Goal: Task Accomplishment & Management: Manage account settings

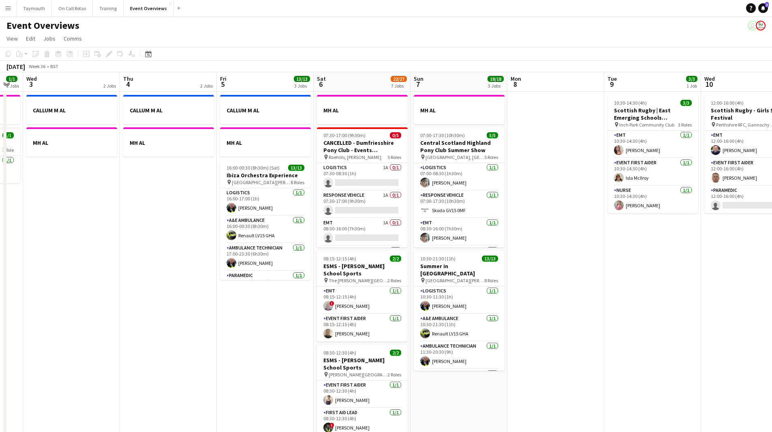
scroll to position [107, 0]
click at [12, 11] on button "Menu" at bounding box center [8, 8] width 16 height 16
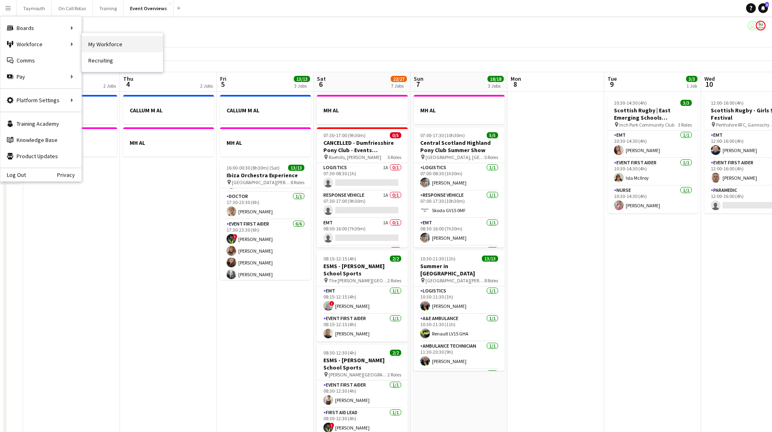
click at [97, 41] on link "My Workforce" at bounding box center [122, 44] width 81 height 16
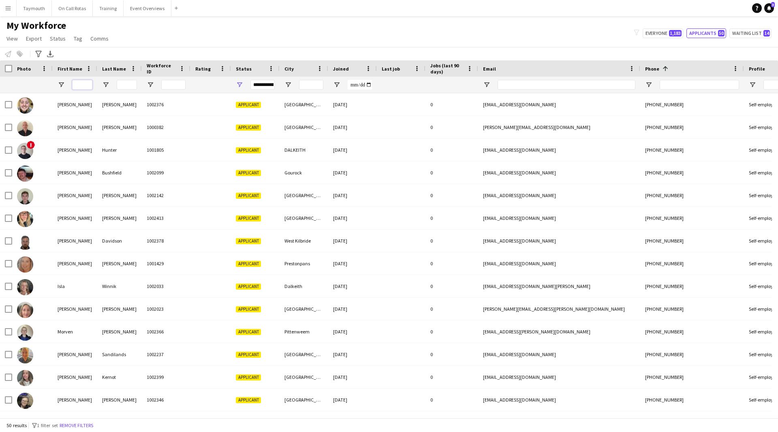
click at [87, 83] on input "First Name Filter Input" at bounding box center [82, 85] width 20 height 10
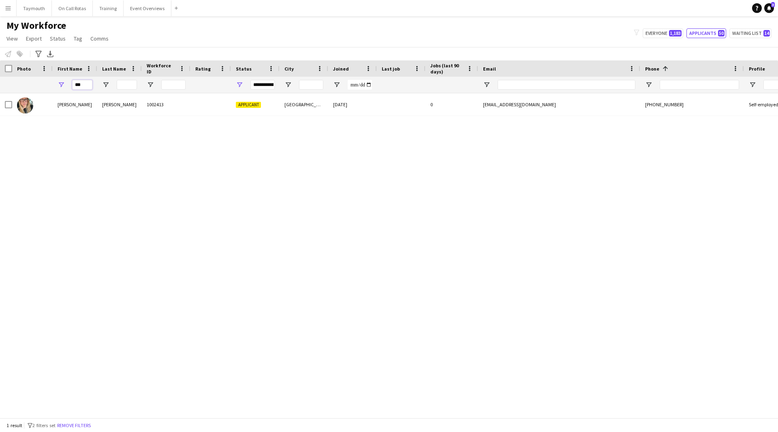
type input "***"
click at [238, 82] on span "Open Filter Menu" at bounding box center [239, 84] width 7 height 7
click at [256, 181] on div "Waiting list" at bounding box center [281, 181] width 64 height 6
type input "**********"
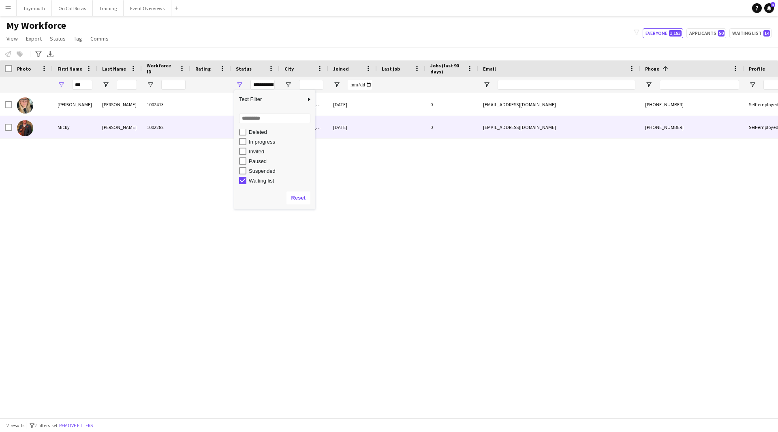
click at [81, 126] on div "Micky" at bounding box center [75, 127] width 45 height 22
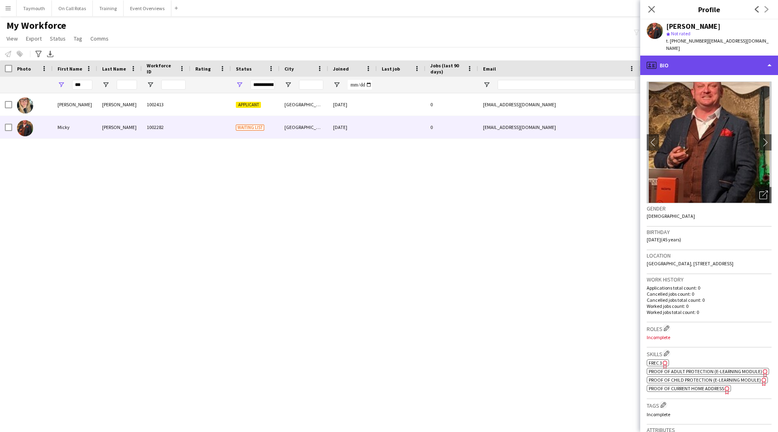
click at [733, 65] on div "profile Bio" at bounding box center [710, 65] width 138 height 19
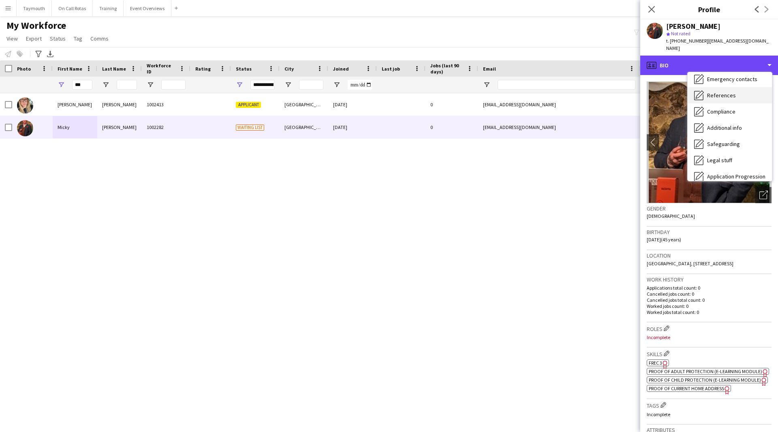
scroll to position [122, 0]
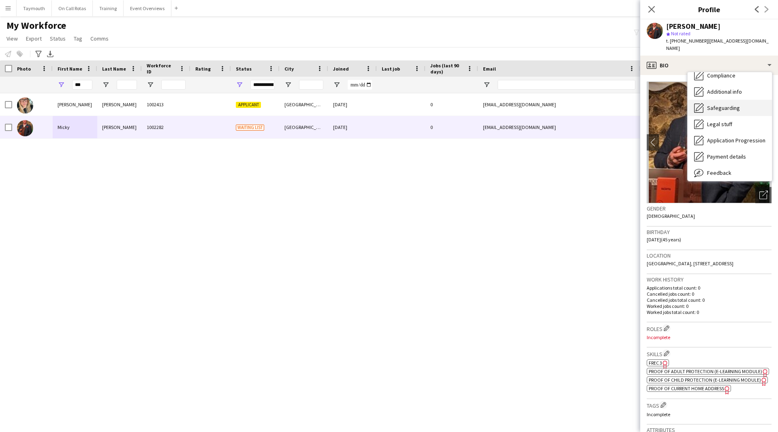
click at [734, 104] on span "Safeguarding" at bounding box center [723, 107] width 33 height 7
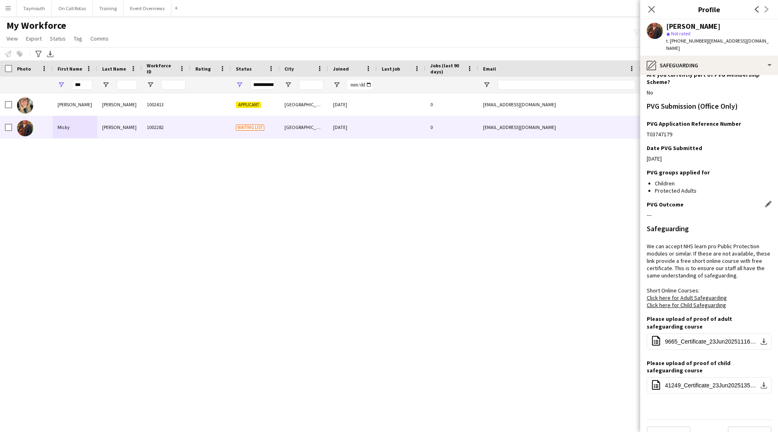
scroll to position [37, 0]
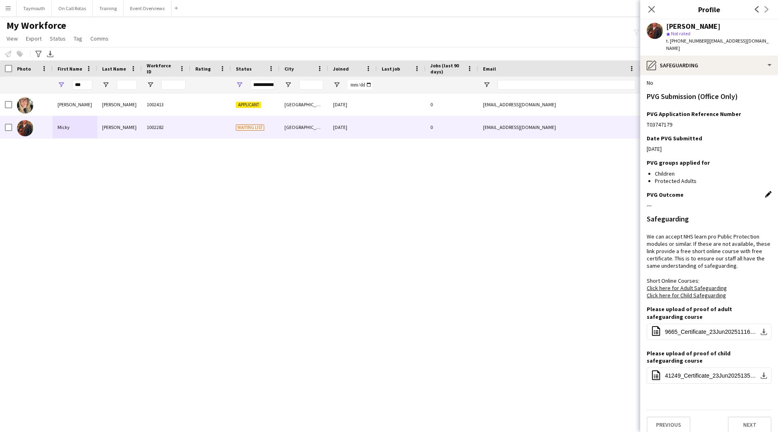
click at [765, 191] on app-icon "Edit this field" at bounding box center [768, 194] width 6 height 6
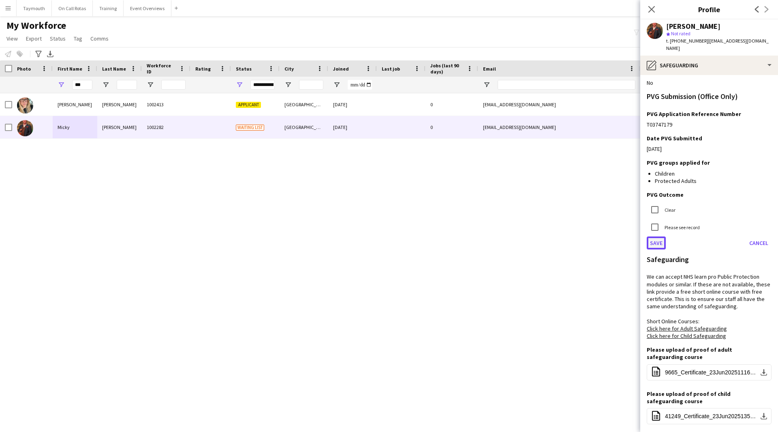
click at [658, 236] on button "Save" at bounding box center [656, 242] width 19 height 13
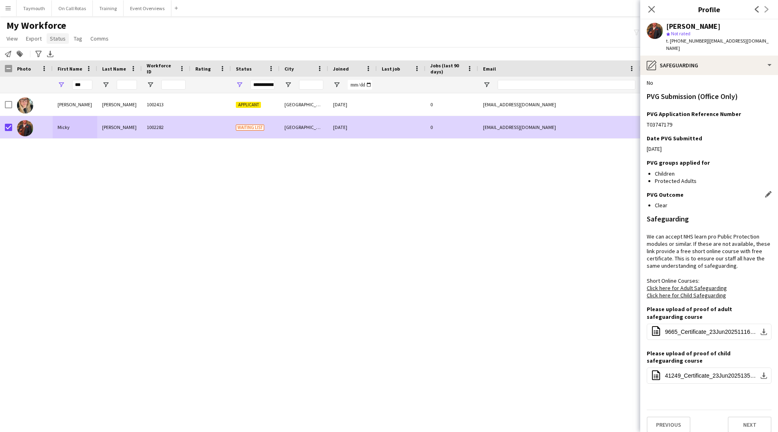
click at [56, 40] on span "Status" at bounding box center [58, 38] width 16 height 7
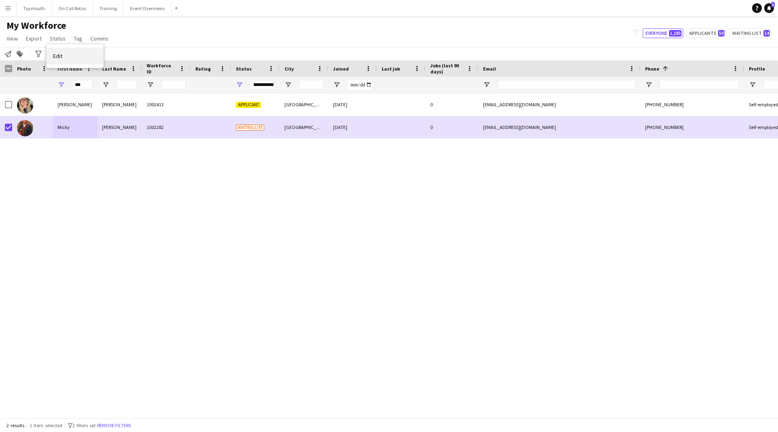
click at [68, 58] on link "Edit" at bounding box center [75, 55] width 57 height 17
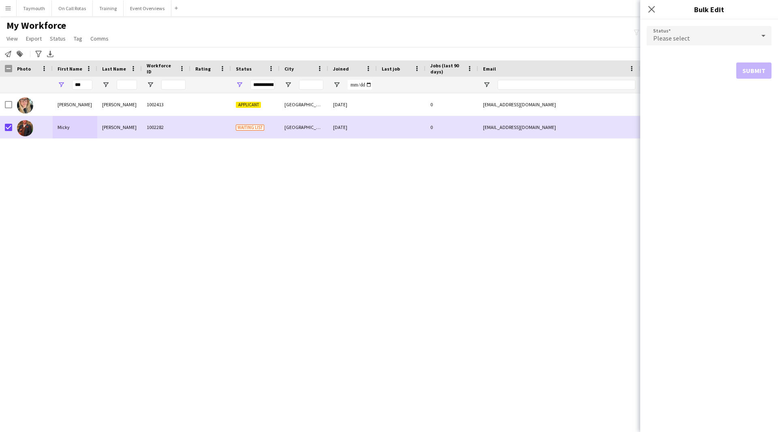
click at [712, 36] on div "Please select" at bounding box center [701, 35] width 109 height 19
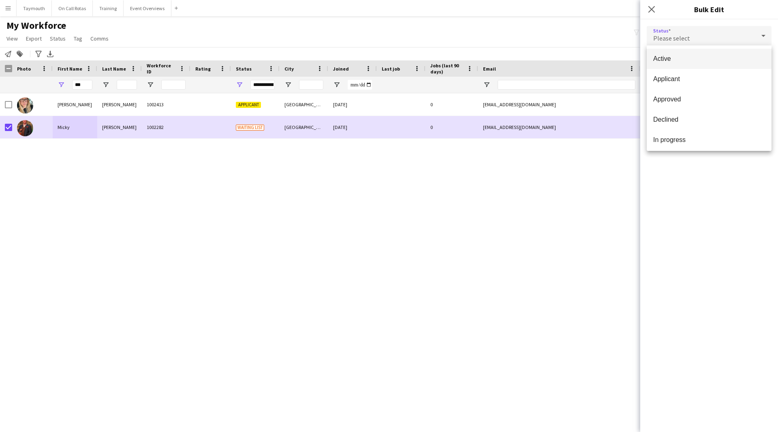
click at [706, 56] on span "Active" at bounding box center [709, 59] width 112 height 8
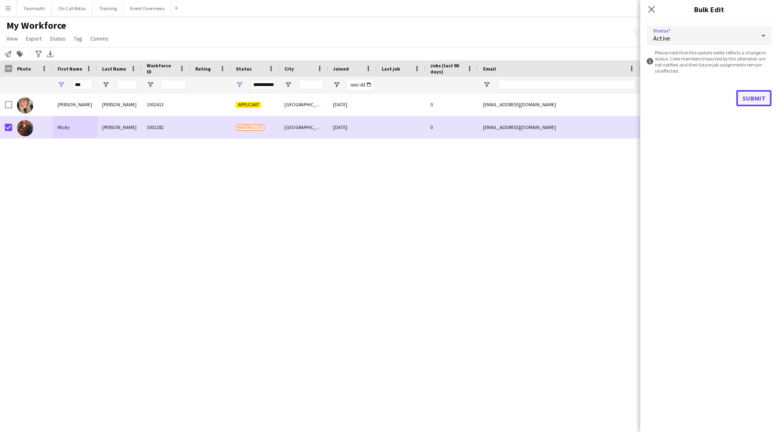
click at [758, 99] on button "Submit" at bounding box center [754, 98] width 35 height 16
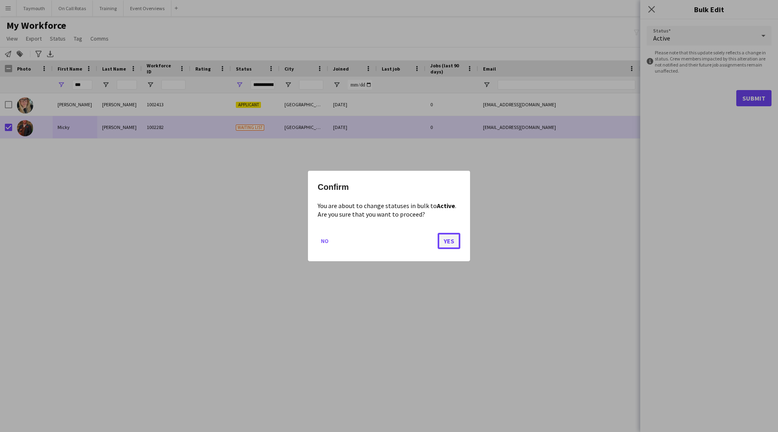
click at [458, 239] on button "Yes" at bounding box center [449, 241] width 23 height 16
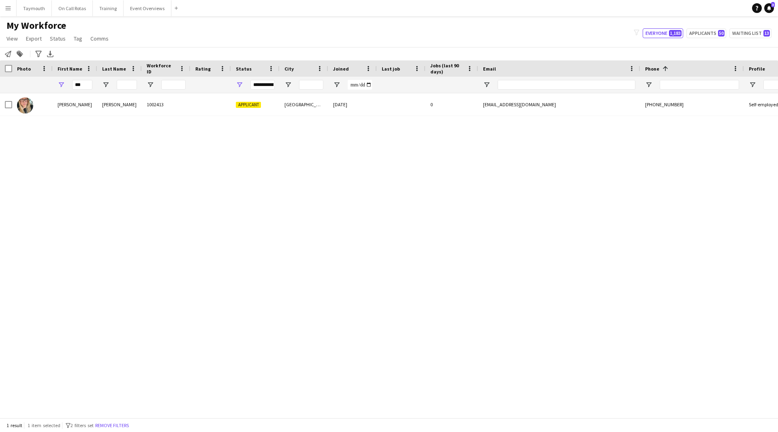
click at [243, 83] on div "**********" at bounding box center [255, 85] width 49 height 16
click at [240, 83] on span "Open Filter Menu" at bounding box center [239, 84] width 7 height 7
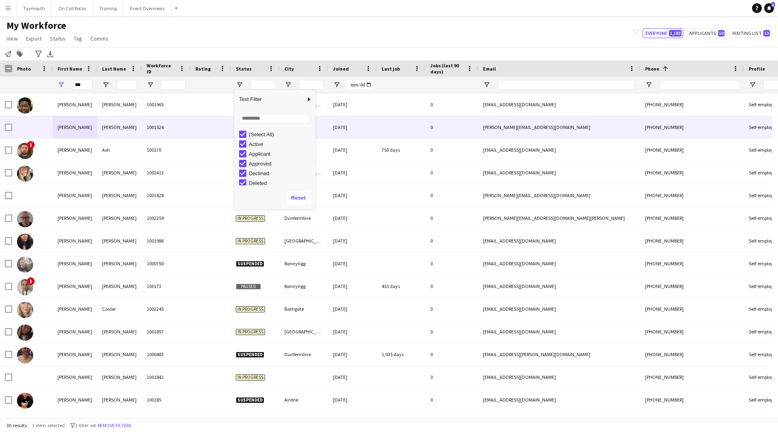
click at [124, 128] on div "[PERSON_NAME]" at bounding box center [119, 127] width 45 height 22
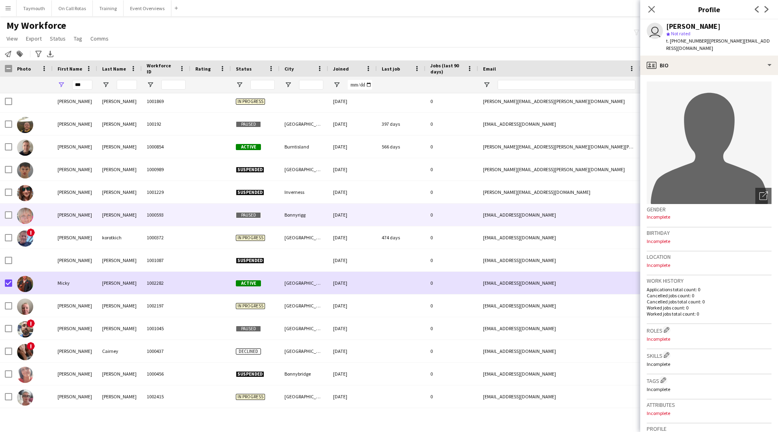
scroll to position [363, 0]
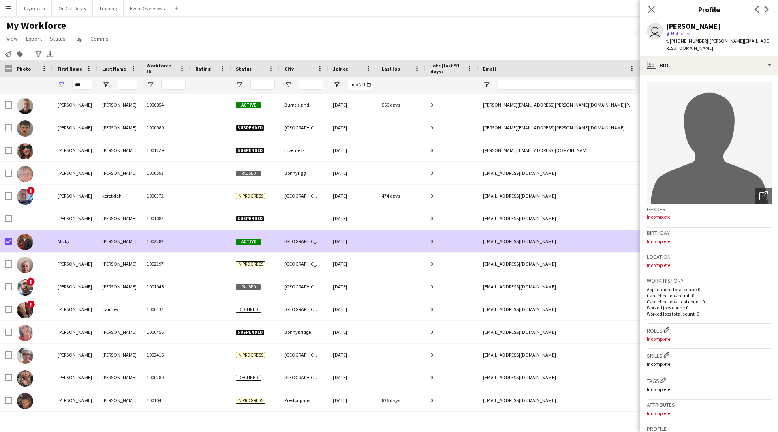
click at [144, 243] on div "1002282" at bounding box center [166, 241] width 49 height 22
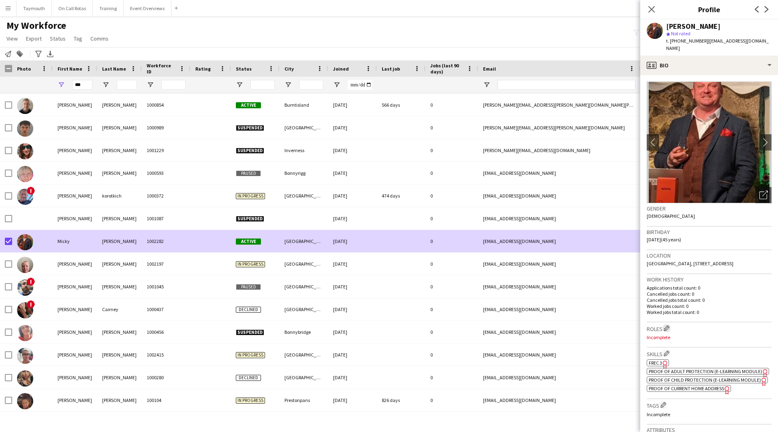
click at [668, 325] on app-icon "Edit crew company roles" at bounding box center [667, 328] width 6 height 6
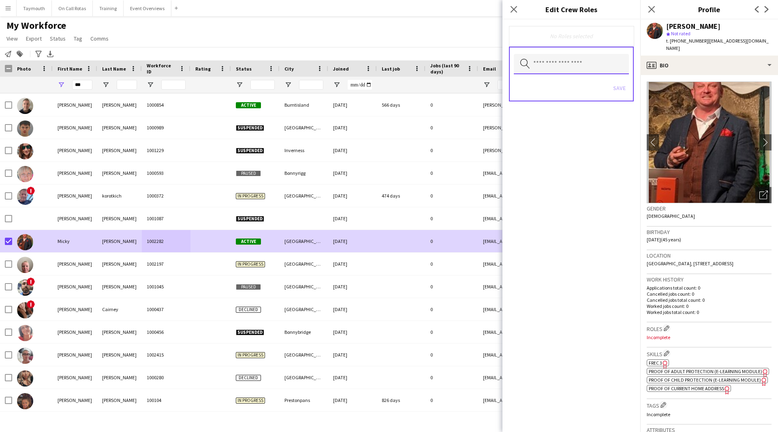
click at [558, 62] on input "text" at bounding box center [571, 64] width 115 height 20
type input "**"
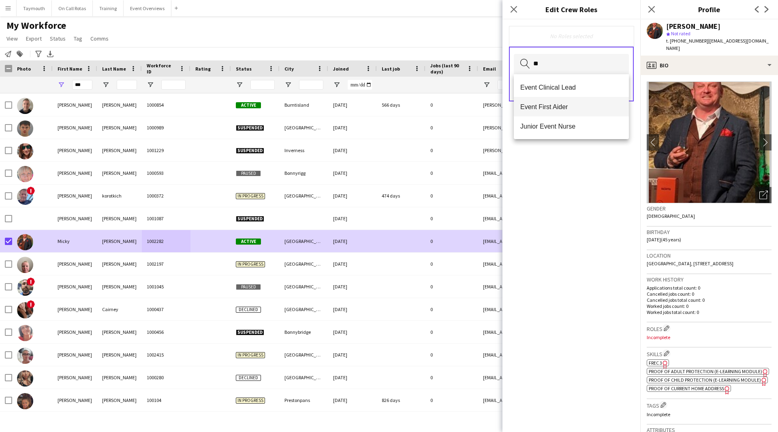
click at [577, 114] on mat-option "Event First Aider" at bounding box center [571, 106] width 115 height 19
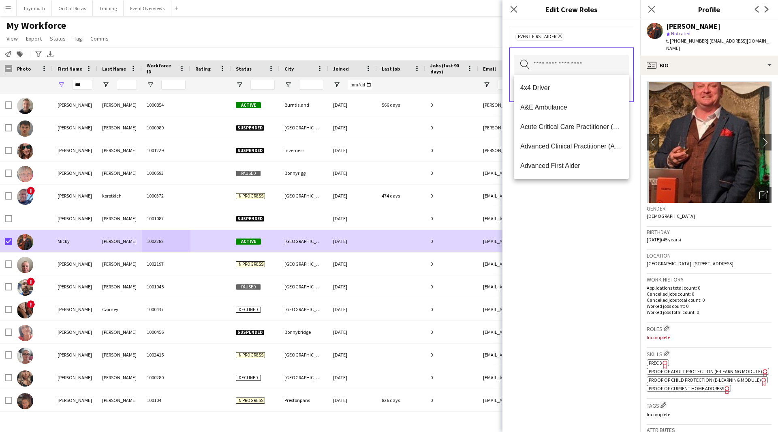
drag, startPoint x: 632, startPoint y: 251, endPoint x: 626, endPoint y: 110, distance: 140.8
click at [630, 246] on div "Event First Aider Remove Search by role type Save" at bounding box center [572, 225] width 138 height 412
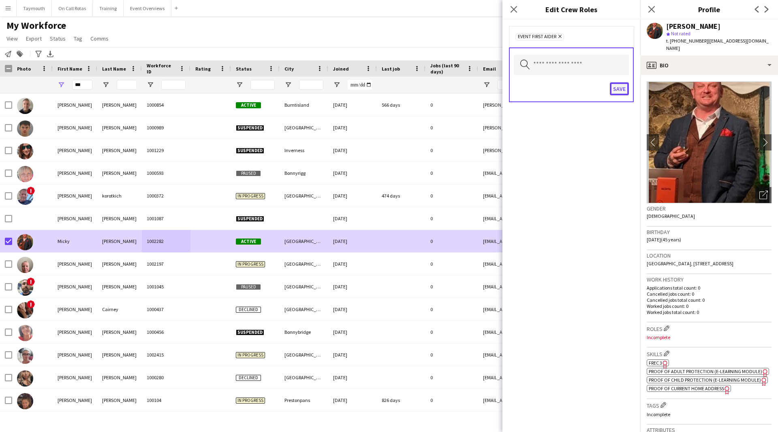
click at [619, 86] on button "Save" at bounding box center [619, 88] width 19 height 13
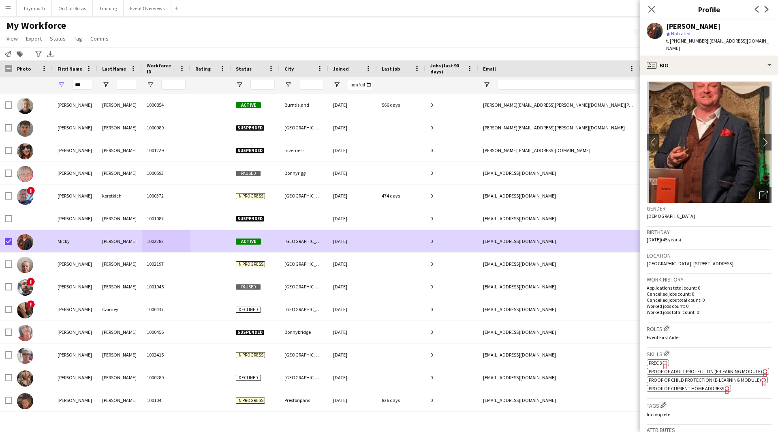
drag, startPoint x: 752, startPoint y: 44, endPoint x: 704, endPoint y: 44, distance: 47.4
click at [704, 44] on app-profile-header "[PERSON_NAME] star Not rated t. [PHONE_NUMBER] | [EMAIL_ADDRESS][DOMAIN_NAME]" at bounding box center [710, 37] width 138 height 36
copy span "[EMAIL_ADDRESS][DOMAIN_NAME]"
click at [150, 11] on button "Event Overviews Close" at bounding box center [148, 8] width 48 height 16
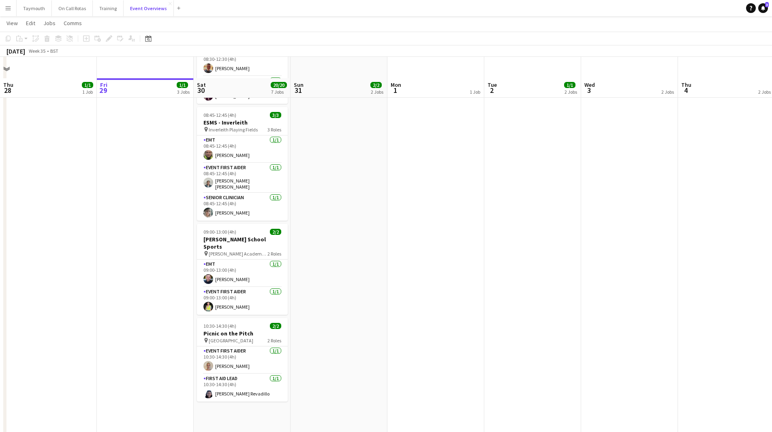
scroll to position [191, 0]
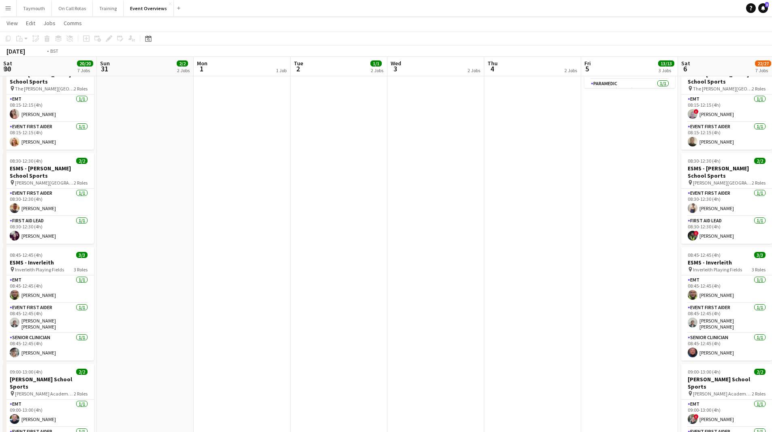
drag, startPoint x: 529, startPoint y: 313, endPoint x: 113, endPoint y: 342, distance: 417.7
click at [118, 342] on app-calendar-viewport "Thu 28 1/1 1 Job Fri 29 1/1 3 Jobs Sat 30 20/20 7 Jobs Sun 31 2/2 2 Jobs Mon 1 …" at bounding box center [386, 217] width 772 height 753
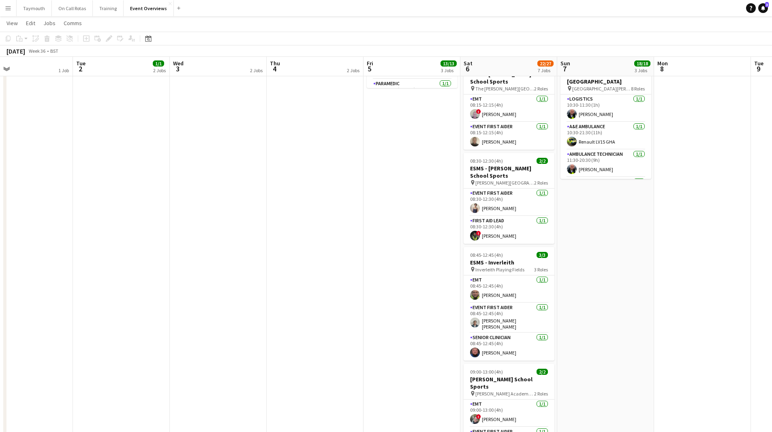
drag, startPoint x: 432, startPoint y: 326, endPoint x: -83, endPoint y: 337, distance: 514.6
click at [0, 337] on html "Menu Boards Boards Boards All jobs Status Workforce Workforce My Workforce Recr…" at bounding box center [386, 201] width 772 height 785
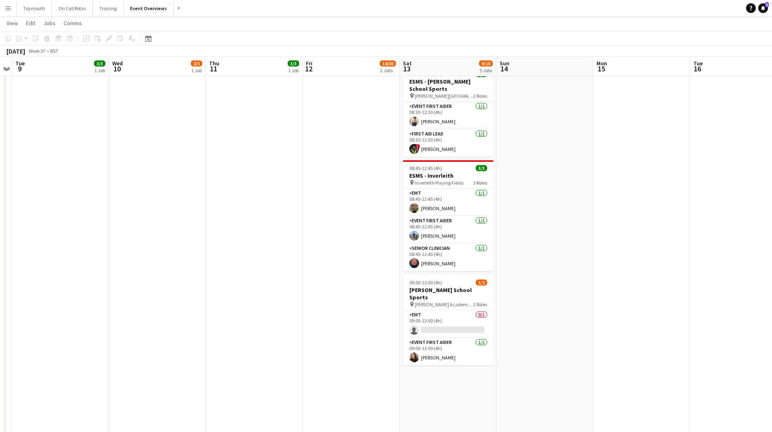
drag, startPoint x: 150, startPoint y: 220, endPoint x: 51, endPoint y: 216, distance: 99.4
click at [37, 221] on app-calendar-viewport "Sat 6 22/27 7 Jobs Sun 7 18/18 3 Jobs Mon 8 Tue 9 3/3 1 Job Wed 10 2/3 1 Job Th…" at bounding box center [386, 217] width 772 height 753
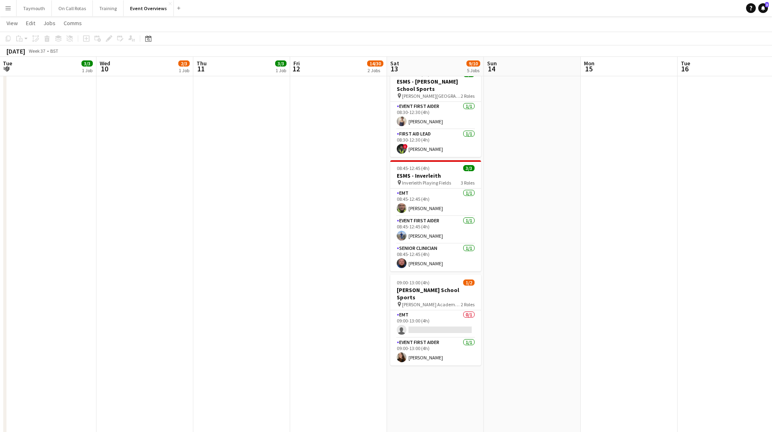
click at [7, 249] on app-calendar-viewport "Sat 6 22/27 7 Jobs Sun 7 18/18 3 Jobs Mon 8 Tue 9 3/3 1 Job Wed 10 2/3 1 Job Th…" at bounding box center [386, 217] width 772 height 753
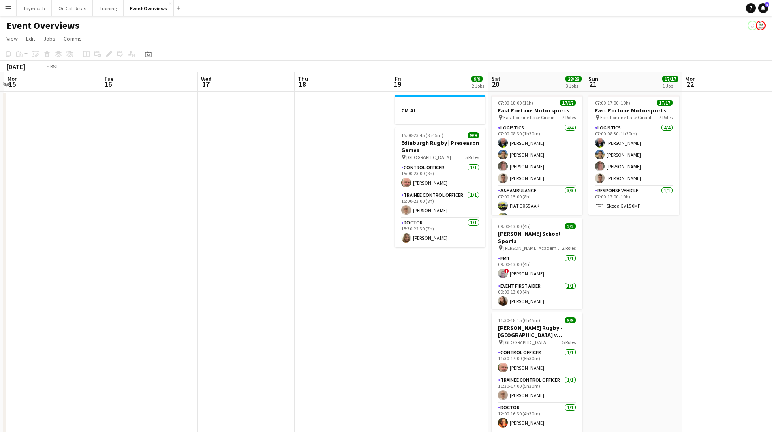
scroll to position [0, 268]
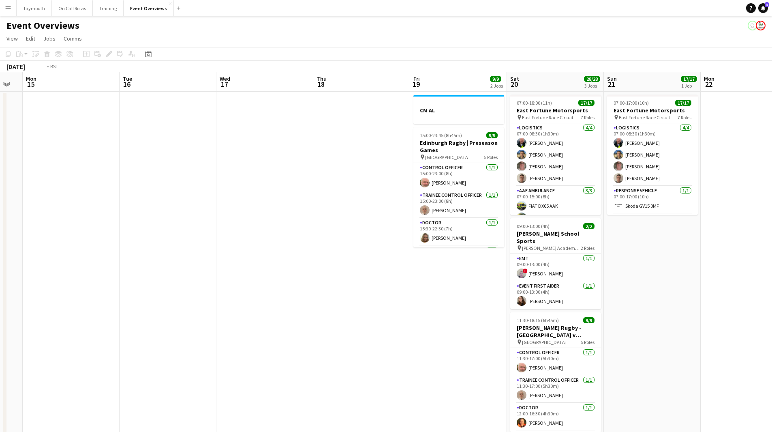
drag, startPoint x: 499, startPoint y: 269, endPoint x: 193, endPoint y: 287, distance: 306.6
click at [193, 287] on app-calendar-viewport "Fri 12 14/30 2 Jobs Sat 13 9/10 5 Jobs Sun 14 Mon 15 Tue 16 Wed 17 Thu 18 Fri 1…" at bounding box center [386, 428] width 772 height 713
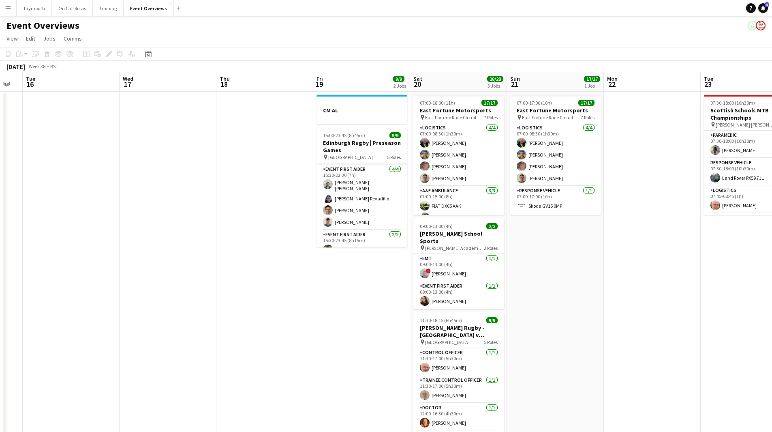
scroll to position [101, 0]
click at [206, 227] on app-date-cell at bounding box center [168, 439] width 97 height 694
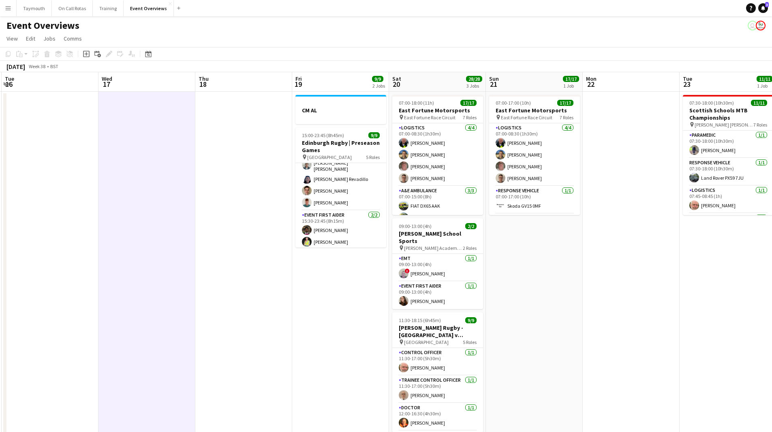
drag, startPoint x: 610, startPoint y: 220, endPoint x: 246, endPoint y: 244, distance: 364.8
click at [244, 243] on app-calendar-viewport "Sat 13 9/10 5 Jobs Sun 14 Mon 15 Tue 16 Wed 17 Thu 18 Fri 19 9/9 2 Jobs Sat 20 …" at bounding box center [386, 428] width 772 height 713
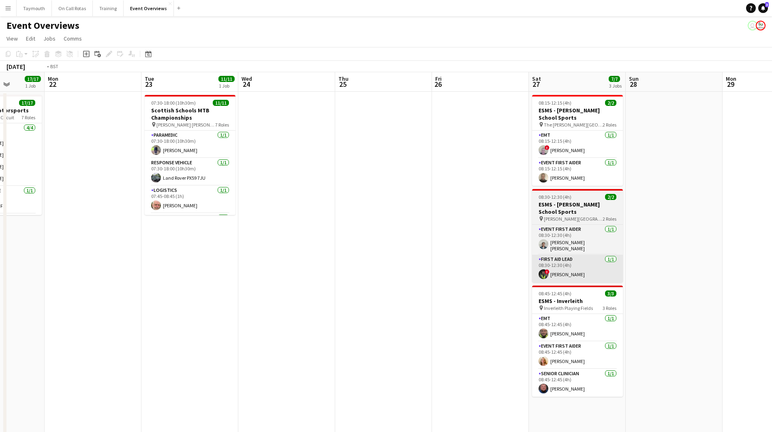
drag, startPoint x: 247, startPoint y: 257, endPoint x: 390, endPoint y: 260, distance: 142.7
click at [164, 259] on app-calendar-viewport "Fri 19 9/9 2 Jobs Sat 20 28/28 3 Jobs Sun 21 17/17 1 Job Mon 22 Tue 23 11/11 1 …" at bounding box center [386, 428] width 772 height 713
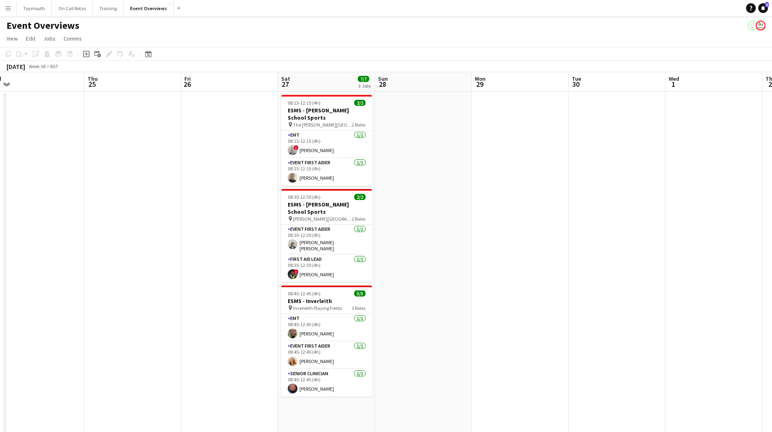
drag, startPoint x: 378, startPoint y: 257, endPoint x: 294, endPoint y: 266, distance: 84.3
click at [10, 276] on app-calendar-viewport "Sun 21 17/17 1 Job Mon 22 Tue 23 11/11 1 Job Wed 24 Thu 25 Fri 26 Sat 27 7/7 3 …" at bounding box center [386, 428] width 772 height 713
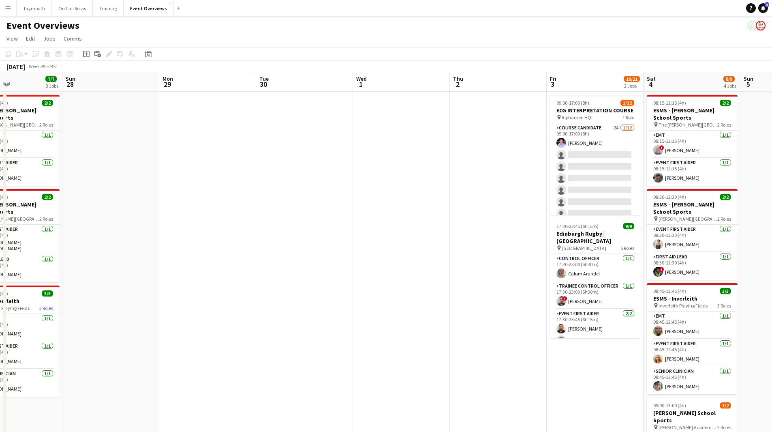
drag, startPoint x: 324, startPoint y: 271, endPoint x: 219, endPoint y: 276, distance: 105.6
click at [230, 276] on app-calendar-viewport "Thu 25 Fri 26 Sat 27 7/7 3 Jobs Sun 28 Mon 29 Tue 30 Wed 1 Thu 2 Fri 3 10/21 2 …" at bounding box center [386, 428] width 772 height 713
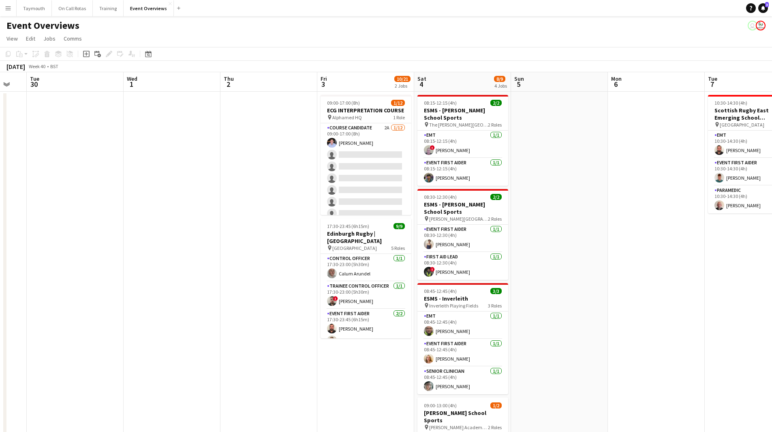
drag, startPoint x: 311, startPoint y: 253, endPoint x: 84, endPoint y: 268, distance: 227.5
click at [84, 268] on app-calendar-viewport "Sat 27 7/7 3 Jobs Sun 28 Mon 29 Tue 30 Wed 1 Thu 2 Fri 3 10/21 2 Jobs Sat 4 8/9…" at bounding box center [386, 428] width 772 height 713
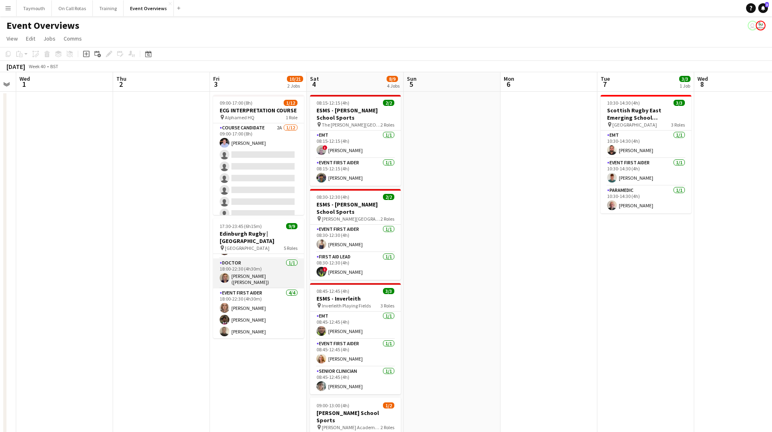
scroll to position [93, 0]
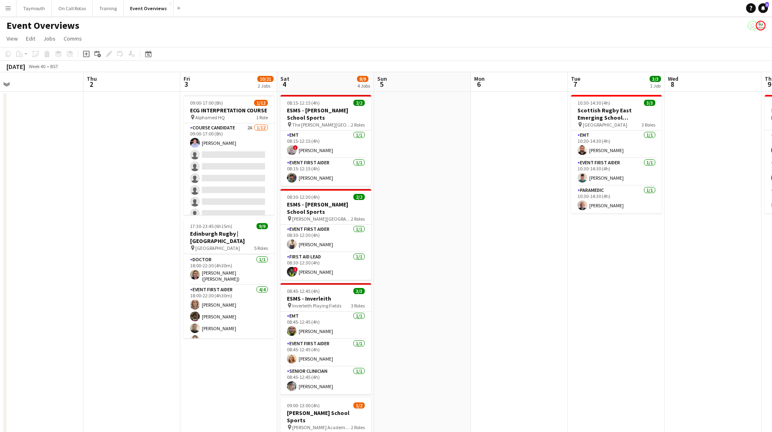
drag, startPoint x: 518, startPoint y: 244, endPoint x: 171, endPoint y: 249, distance: 346.6
click at [171, 249] on app-calendar-viewport "Sun 28 Mon 29 Tue 30 Wed 1 Thu 2 Fri 3 10/21 2 Jobs Sat 4 8/9 4 Jobs Sun 5 Mon …" at bounding box center [386, 428] width 772 height 713
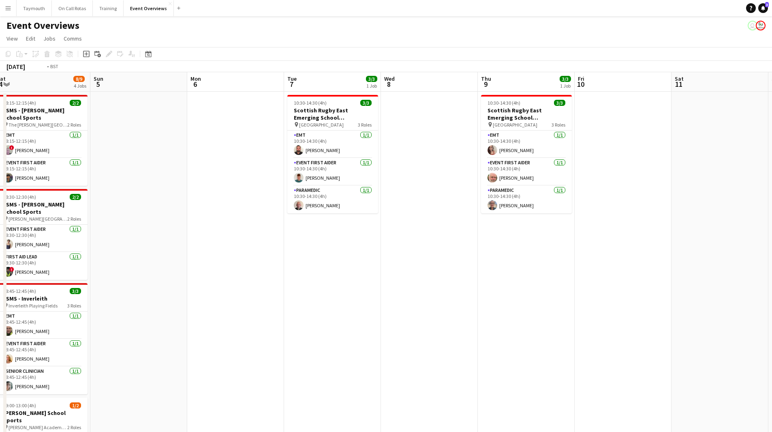
drag, startPoint x: 443, startPoint y: 270, endPoint x: 81, endPoint y: 271, distance: 361.6
click at [81, 271] on app-calendar-viewport "Thu 2 Fri 3 10/21 2 Jobs Sat 4 8/9 4 Jobs Sun 5 Mon 6 Tue 7 3/3 1 Job Wed 8 Thu…" at bounding box center [386, 428] width 772 height 713
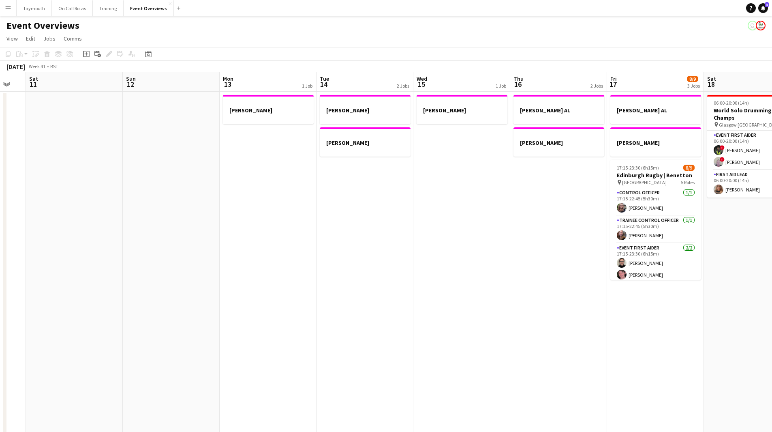
drag, startPoint x: 368, startPoint y: 278, endPoint x: 163, endPoint y: 276, distance: 205.5
click at [116, 280] on app-calendar-viewport "Wed 8 Thu 9 3/3 1 Job Fri 10 Sat 11 Sun 12 Mon 13 1 Job Tue 14 2 Jobs Wed 15 1 …" at bounding box center [386, 428] width 772 height 713
drag, startPoint x: 401, startPoint y: 280, endPoint x: 99, endPoint y: 281, distance: 301.6
click at [99, 281] on app-calendar-viewport "Wed 8 Thu 9 3/3 1 Job Fri 10 Sat 11 Sun 12 Mon 13 1 Job Tue 14 2 Jobs Wed 15 1 …" at bounding box center [386, 428] width 772 height 713
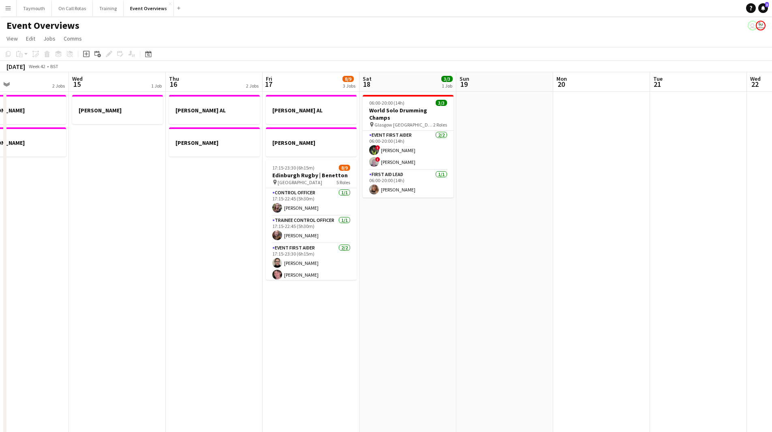
drag, startPoint x: 220, startPoint y: 274, endPoint x: 80, endPoint y: 277, distance: 139.9
click at [80, 277] on app-calendar-viewport "Sat 11 Sun 12 Mon 13 1 Job Tue 14 2 Jobs Wed 15 1 Job Thu 16 2 Jobs Fri 17 8/9 …" at bounding box center [386, 428] width 772 height 713
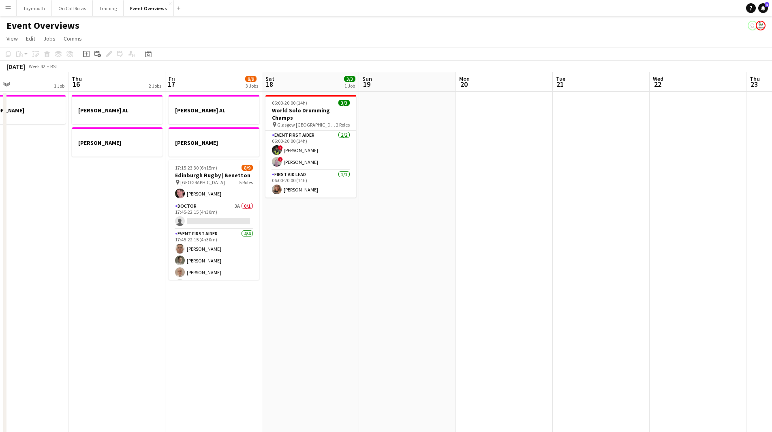
scroll to position [41, 0]
drag, startPoint x: 621, startPoint y: 209, endPoint x: 243, endPoint y: 183, distance: 378.7
click at [244, 184] on app-calendar-viewport "Sun 12 Mon 13 1 Job Tue 14 2 Jobs Wed 15 1 Job Thu 16 2 Jobs Fri 17 8/9 3 Jobs …" at bounding box center [386, 428] width 772 height 713
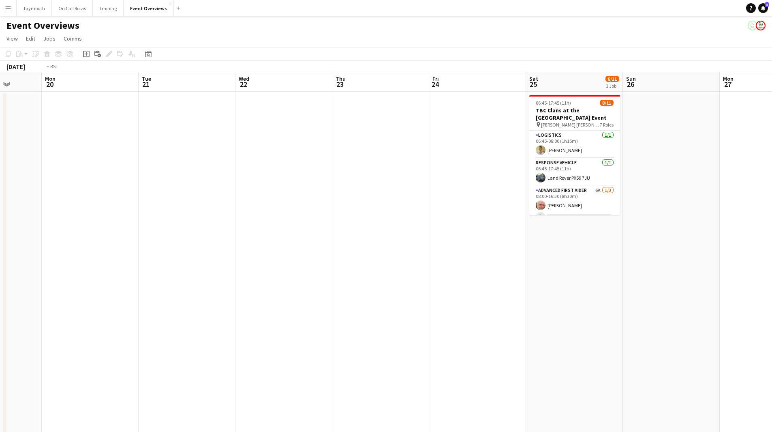
click at [190, 218] on app-calendar-viewport "Fri 17 8/9 3 Jobs Sat 18 3/3 1 Job Sun 19 Mon 20 Tue 21 Wed 22 Thu 23 Fri 24 Sa…" at bounding box center [386, 428] width 772 height 713
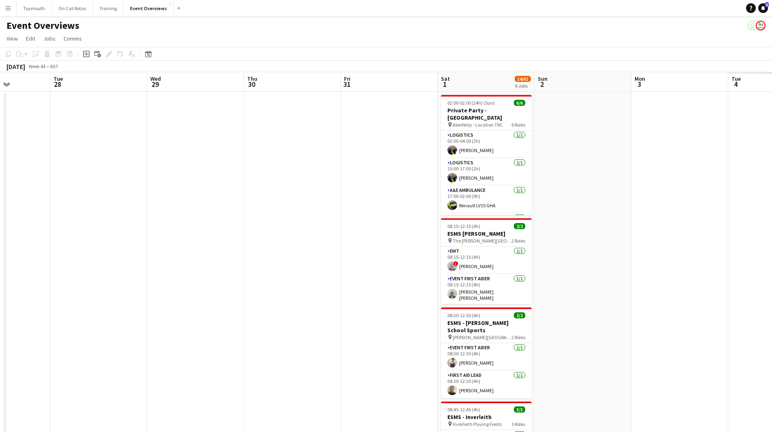
drag, startPoint x: 173, startPoint y: 216, endPoint x: 101, endPoint y: 214, distance: 71.4
click at [87, 217] on app-calendar-viewport "Fri 24 Sat 25 8/11 1 Job Sun 26 Mon 27 Tue 28 Wed 29 Thu 30 Fri 31 Sat 1 14/61 …" at bounding box center [386, 428] width 772 height 713
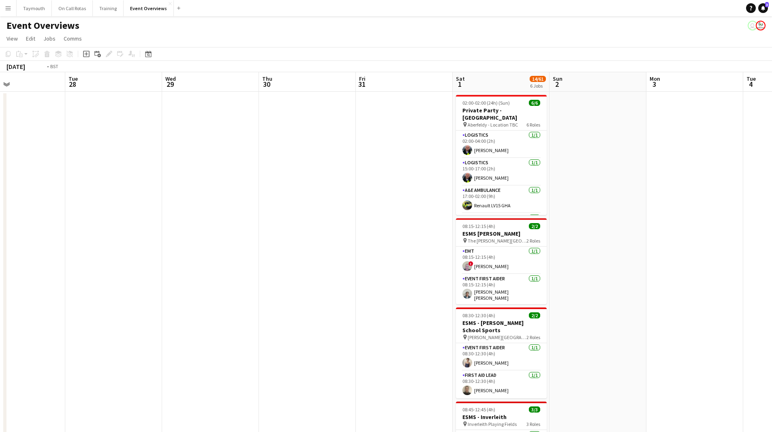
drag, startPoint x: 109, startPoint y: 219, endPoint x: 429, endPoint y: 223, distance: 320.7
click at [429, 223] on app-calendar-viewport "Sat 25 8/11 1 Job Sun 26 Mon 27 Tue 28 Wed 29 Thu 30 Fri 31 Sat 1 14/61 6 Jobs …" at bounding box center [386, 428] width 772 height 713
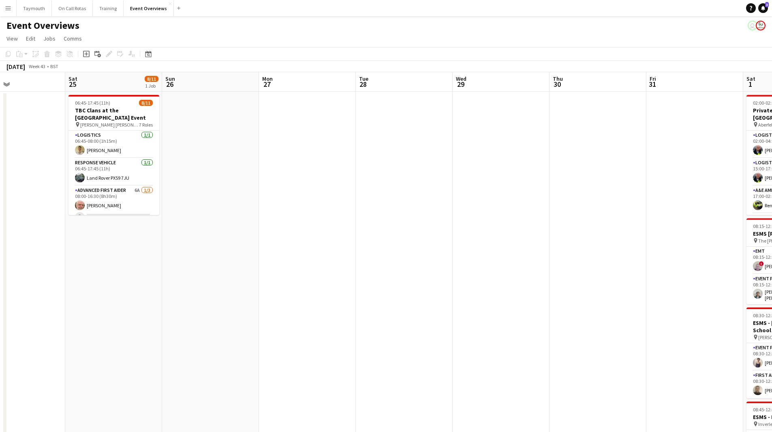
scroll to position [0, 223]
click at [152, 54] on div "Date picker" at bounding box center [149, 54] width 10 height 10
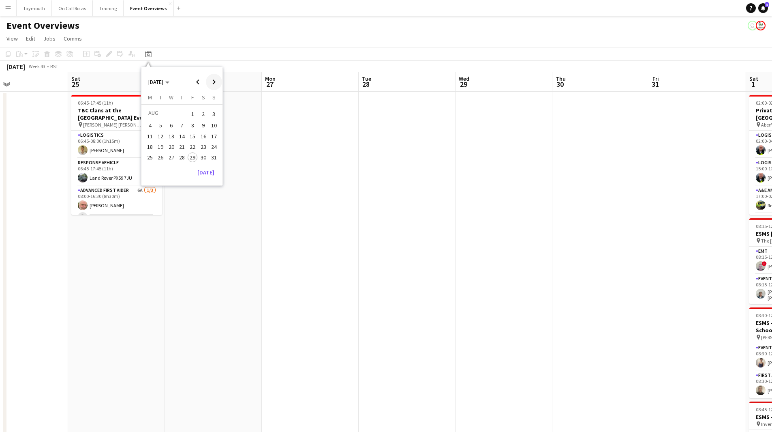
click at [212, 80] on span "Next month" at bounding box center [214, 82] width 16 height 16
click at [206, 161] on span "29" at bounding box center [204, 157] width 10 height 10
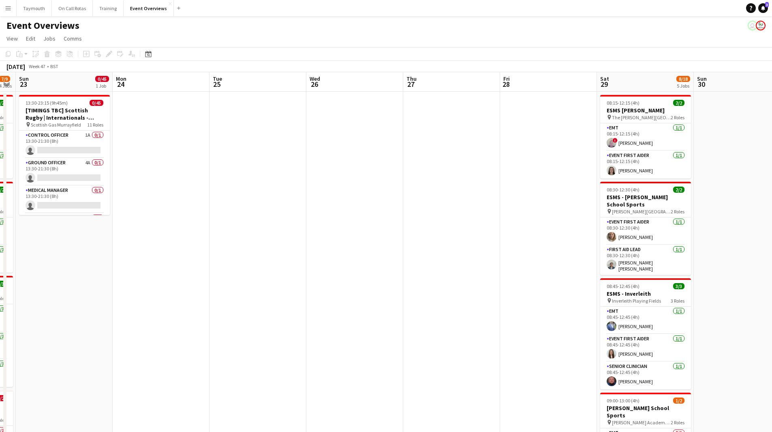
scroll to position [0, 223]
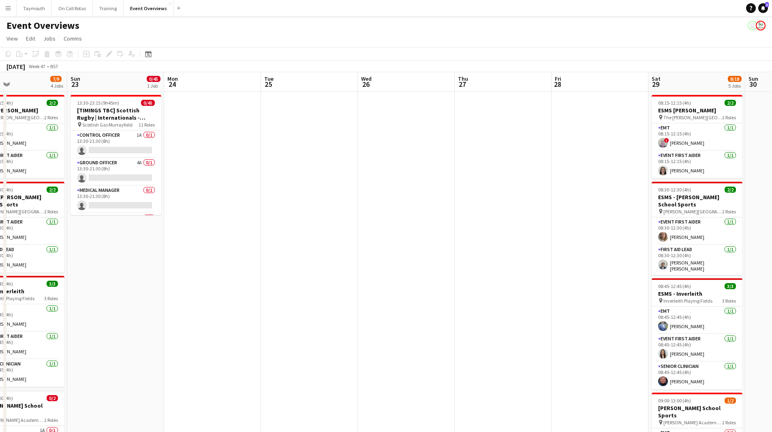
drag, startPoint x: 254, startPoint y: 224, endPoint x: 654, endPoint y: 230, distance: 400.2
click at [654, 230] on app-calendar-viewport "Thu 20 Fri 21 Sat 22 7/9 4 Jobs Sun 23 0/45 1 Job Mon 24 Tue 25 Wed 26 Thu 27 F…" at bounding box center [386, 428] width 772 height 713
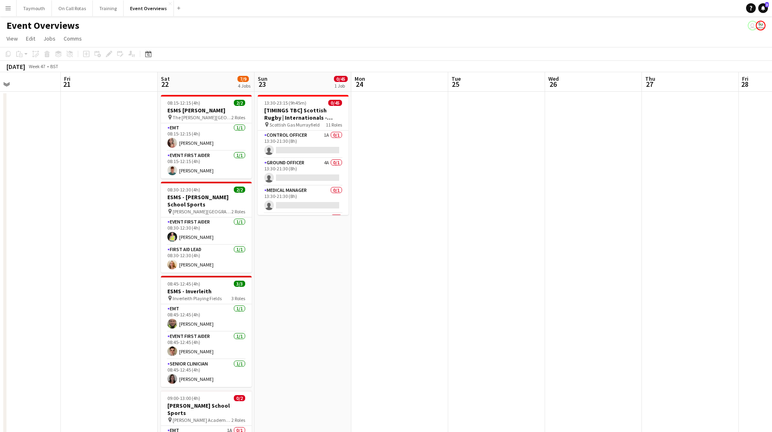
drag, startPoint x: 400, startPoint y: 234, endPoint x: 438, endPoint y: 235, distance: 38.1
click at [438, 235] on app-calendar-viewport "Tue 18 Wed 19 Thu 20 Fri 21 Sat 22 7/9 4 Jobs Sun 23 0/45 1 Job Mon 24 Tue 25 W…" at bounding box center [386, 428] width 772 height 713
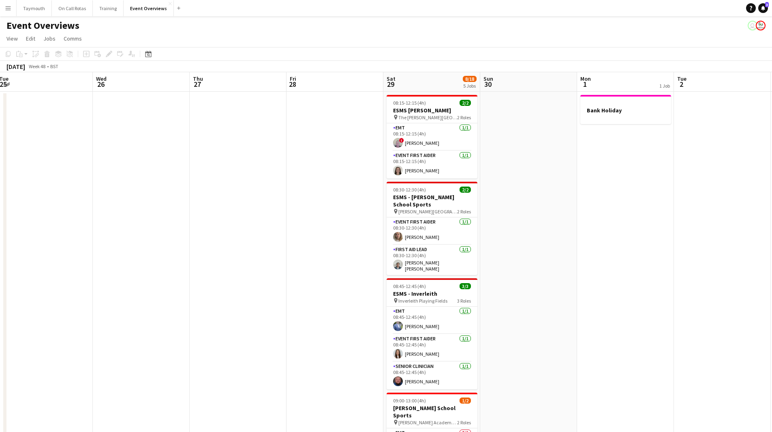
scroll to position [0, 286]
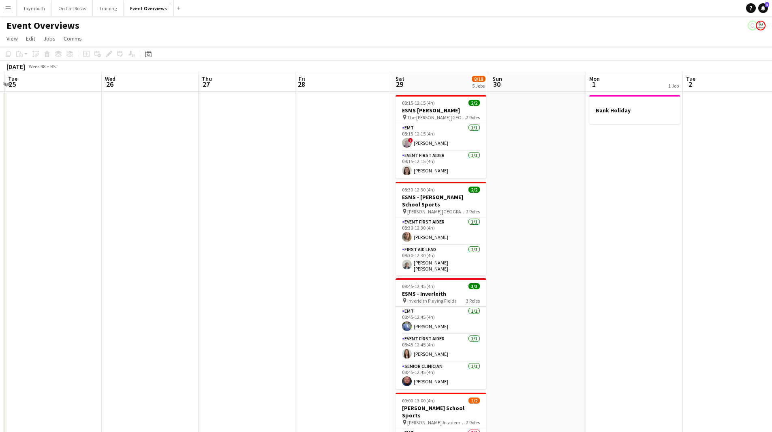
drag, startPoint x: 615, startPoint y: 287, endPoint x: 174, endPoint y: 311, distance: 442.1
click at [174, 311] on app-calendar-viewport "Sat 22 7/9 4 Jobs Sun 23 0/45 1 Job Mon 24 Tue 25 Wed 26 Thu 27 Fri 28 Sat 29 8…" at bounding box center [386, 428] width 772 height 713
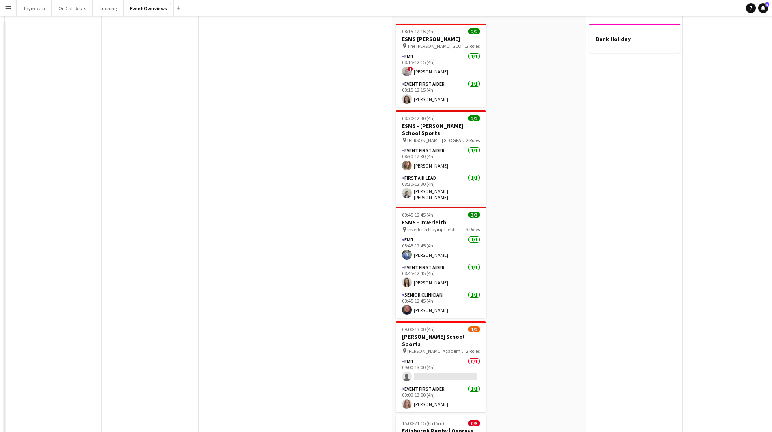
scroll to position [0, 0]
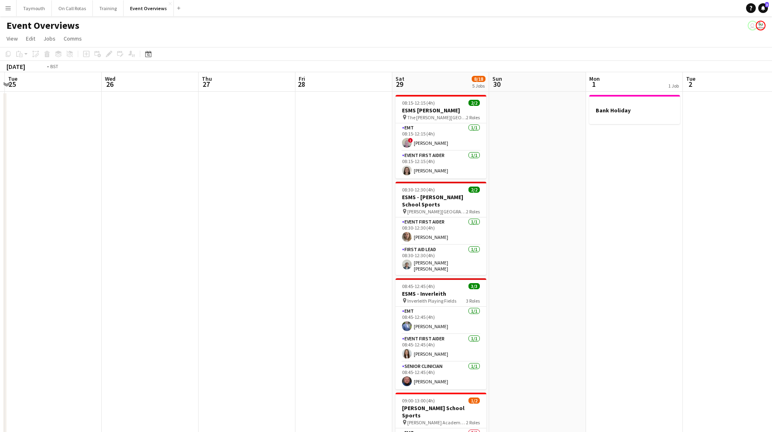
click at [650, 212] on app-calendar-viewport "Sat 22 7/9 4 Jobs Sun 23 0/45 1 Job Mon 24 Tue 25 Wed 26 Thu 27 Fri 28 Sat 29 8…" at bounding box center [386, 428] width 772 height 713
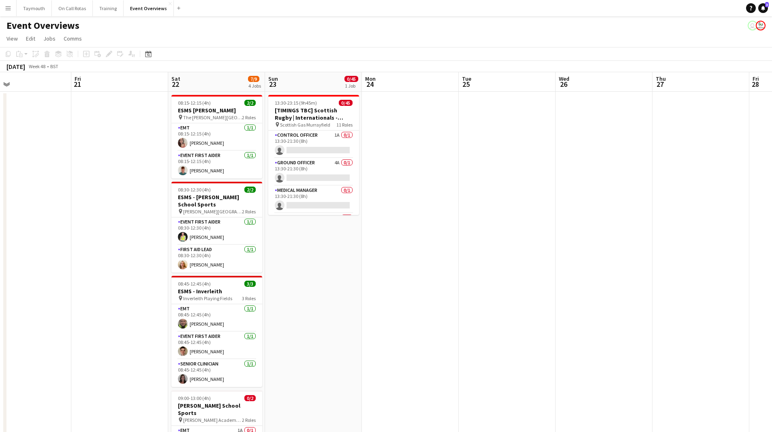
click at [330, 262] on app-calendar-viewport "Tue 18 Wed 19 Thu 20 Fri 21 Sat 22 7/9 4 Jobs Sun 23 0/45 1 Job Mon 24 Tue 25 W…" at bounding box center [386, 428] width 772 height 713
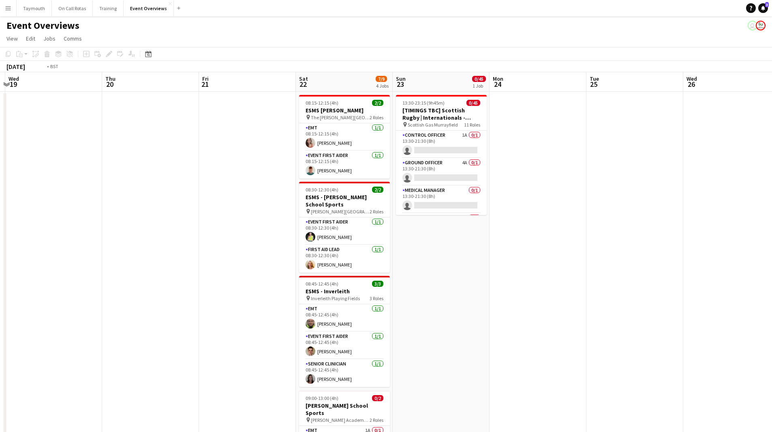
click at [414, 225] on app-calendar-viewport "Sun 16 0/45 1 Job Mon 17 Tue 18 Wed 19 Thu 20 Fri 21 Sat 22 7/9 4 Jobs Sun 23 0…" at bounding box center [386, 428] width 772 height 713
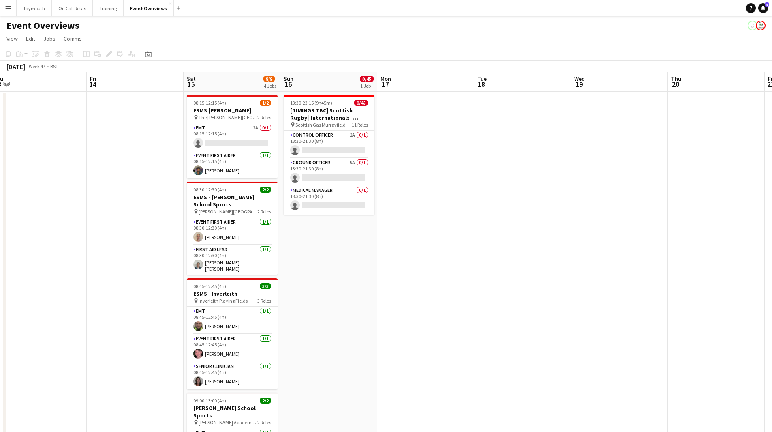
drag, startPoint x: 158, startPoint y: 257, endPoint x: 504, endPoint y: 227, distance: 347.5
click at [473, 230] on app-calendar-viewport "Tue 11 Wed 12 Thu 13 Fri 14 Sat 15 8/9 4 Jobs Sun 16 0/45 1 Job Mon 17 Tue 18 W…" at bounding box center [386, 428] width 772 height 713
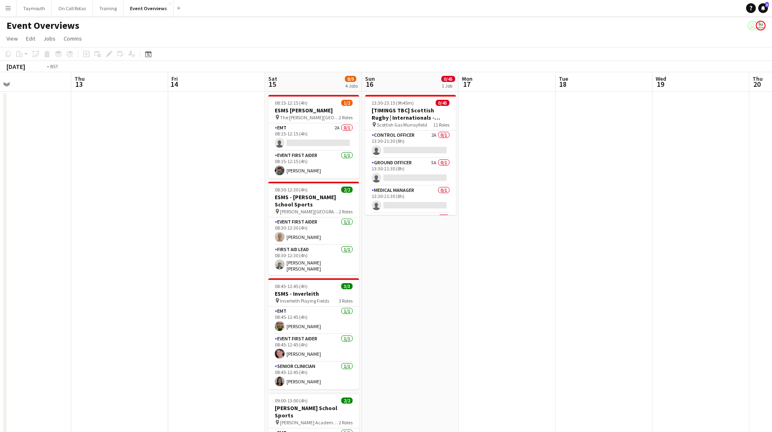
drag, startPoint x: 256, startPoint y: 237, endPoint x: 606, endPoint y: 229, distance: 350.4
click at [617, 229] on app-calendar-viewport "Mon 10 Tue 11 Wed 12 Thu 13 Fri 14 Sat 15 8/9 4 Jobs Sun 16 0/45 1 Job Mon 17 T…" at bounding box center [386, 428] width 772 height 713
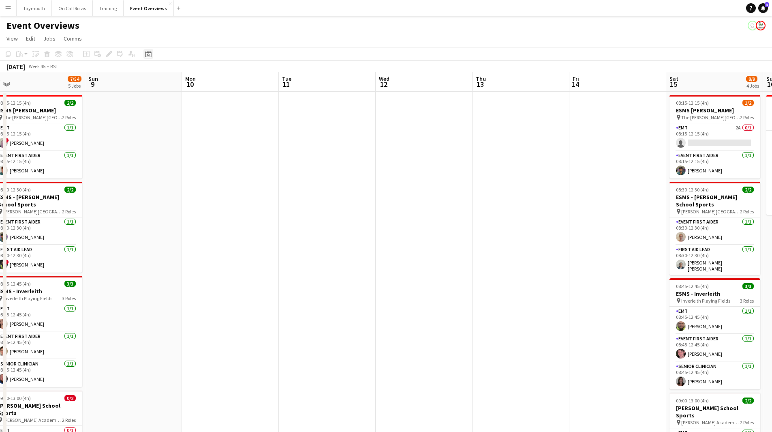
click at [150, 55] on icon "Date picker" at bounding box center [148, 54] width 6 height 6
click at [207, 174] on button "[DATE]" at bounding box center [206, 172] width 24 height 13
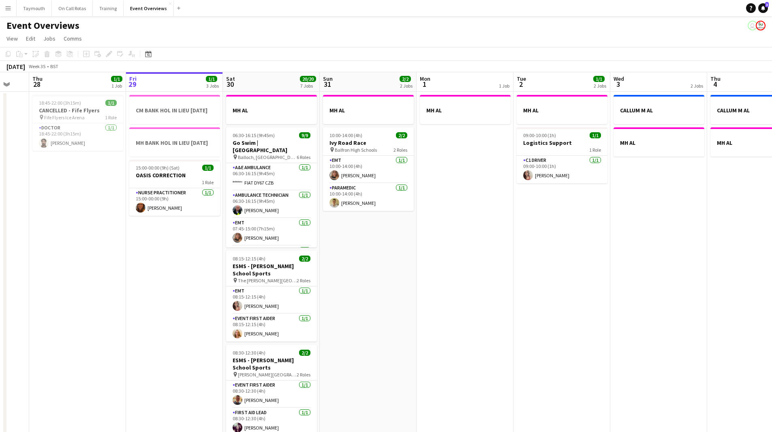
drag, startPoint x: 575, startPoint y: 276, endPoint x: 484, endPoint y: 276, distance: 90.8
click at [492, 279] on app-calendar-viewport "Tue 26 Wed 27 Thu 28 1/1 1 Job Fri 29 1/1 3 Jobs Sat 30 20/20 7 Jobs Sun 31 2/2…" at bounding box center [386, 428] width 772 height 713
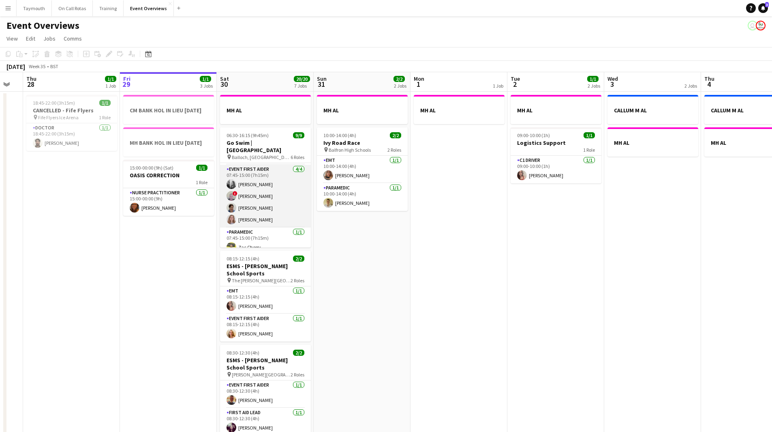
scroll to position [109, 0]
click at [265, 212] on app-card-role "Paramedic [DATE] 07:45-15:00 (7h15m) [PERSON_NAME]" at bounding box center [265, 213] width 91 height 28
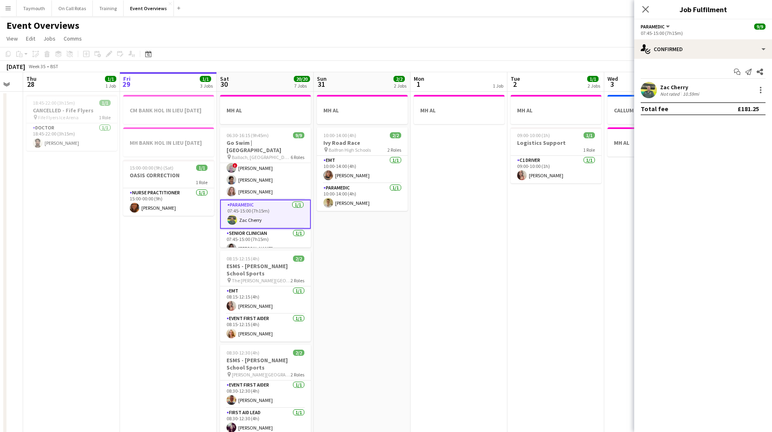
click at [671, 90] on div "Zac Cherry" at bounding box center [680, 87] width 41 height 7
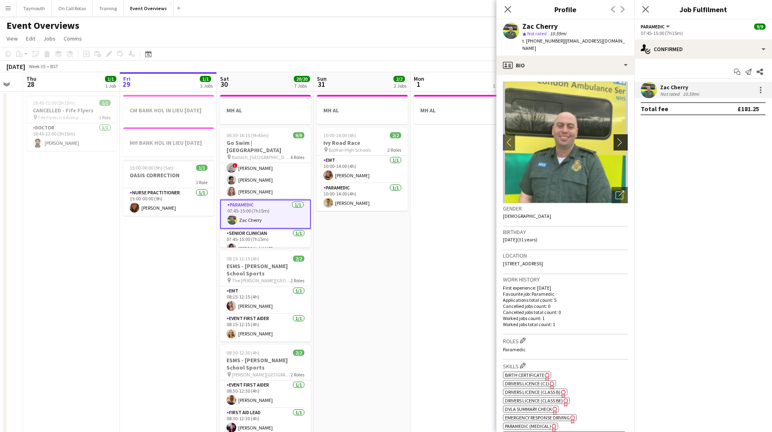
click at [616, 138] on app-icon "chevron-right" at bounding box center [622, 142] width 13 height 9
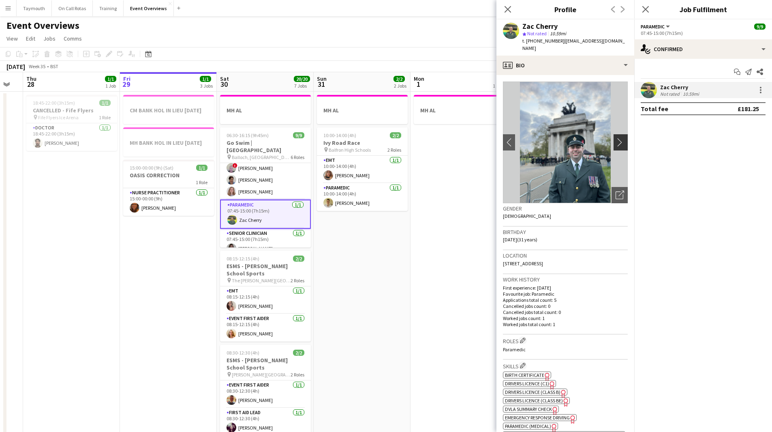
click at [616, 138] on app-icon "chevron-right" at bounding box center [622, 142] width 13 height 9
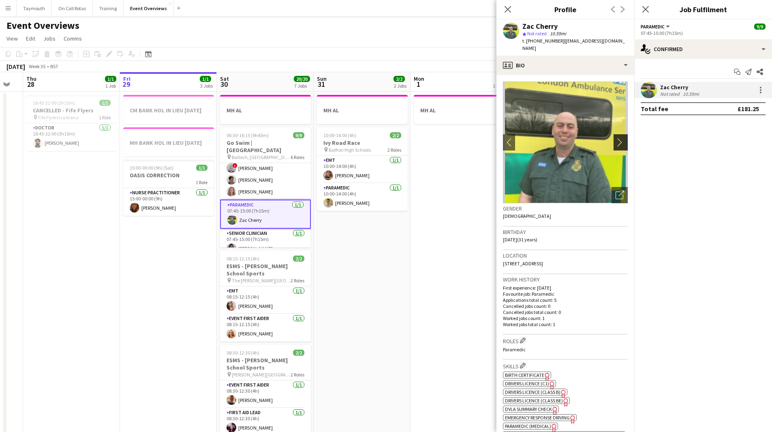
click at [616, 138] on app-icon "chevron-right" at bounding box center [622, 142] width 13 height 9
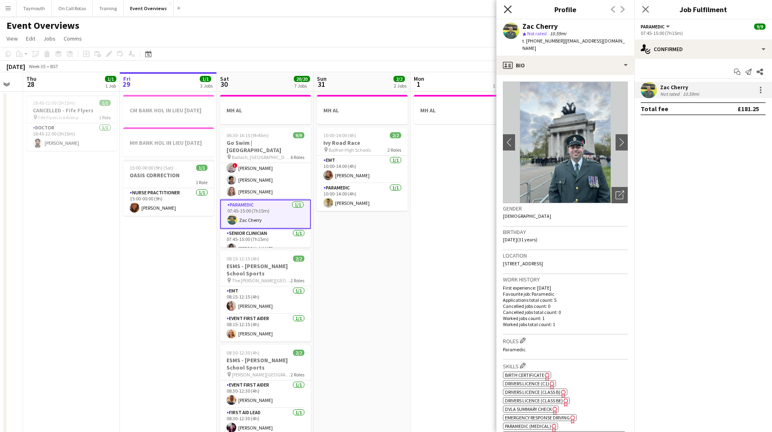
click at [509, 9] on icon at bounding box center [508, 9] width 8 height 8
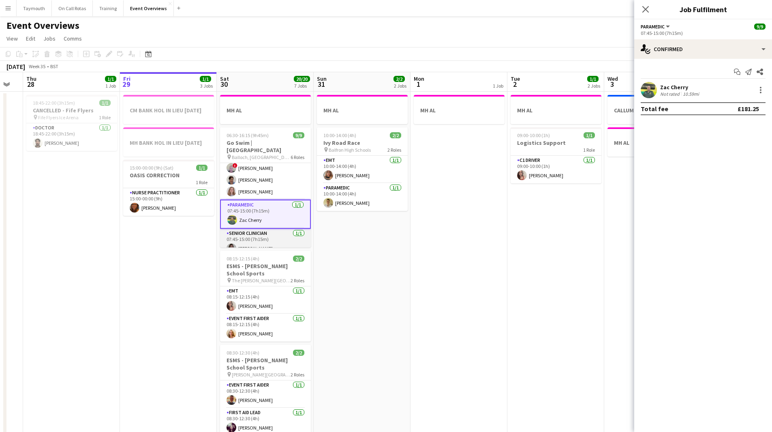
scroll to position [111, 0]
click at [270, 236] on app-card-role "Senior Clinician [DATE] 07:45-15:00 (7h15m) [PERSON_NAME]" at bounding box center [265, 241] width 91 height 28
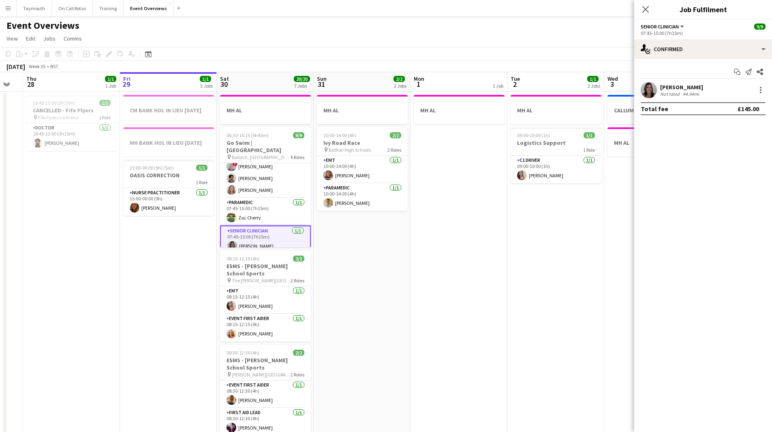
click at [678, 89] on div "[PERSON_NAME]" at bounding box center [681, 87] width 43 height 7
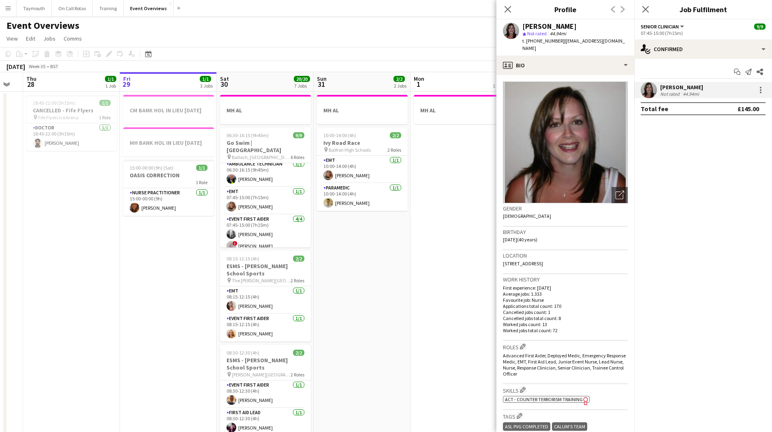
scroll to position [81, 0]
click at [262, 183] on app-card-role "Event First Aider [DATE] 07:45-15:00 (7h15m) [PERSON_NAME] ! [PERSON_NAME] [PER…" at bounding box center [265, 196] width 91 height 63
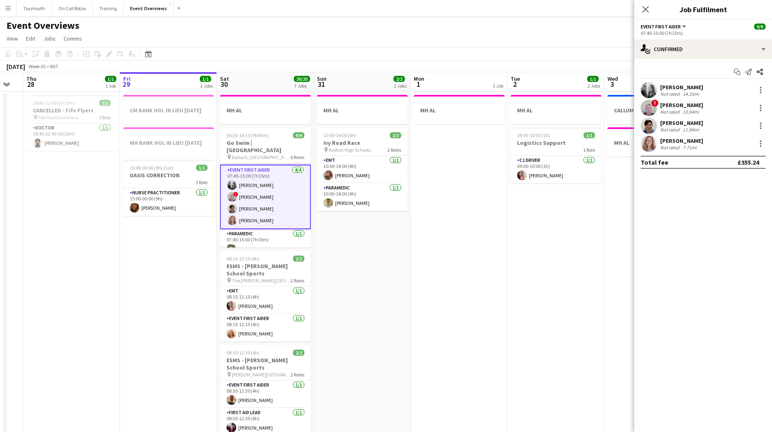
click at [706, 141] on div "[PERSON_NAME] Not rated 7.71mi" at bounding box center [703, 143] width 138 height 16
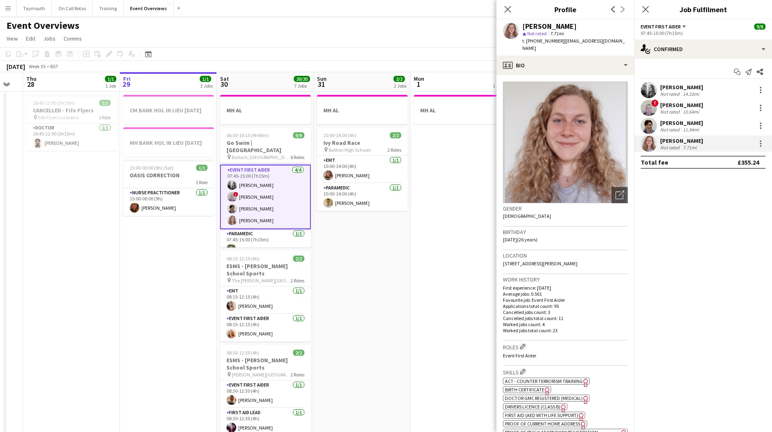
click at [685, 129] on div "11.94mi" at bounding box center [690, 129] width 19 height 6
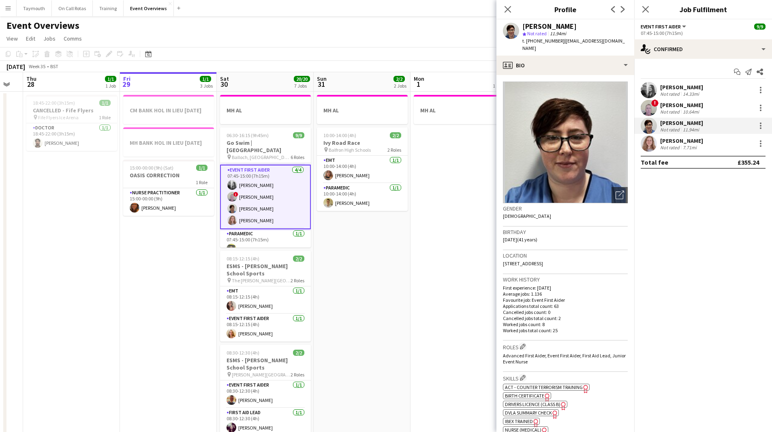
click at [682, 109] on div "10.64mi" at bounding box center [690, 112] width 19 height 6
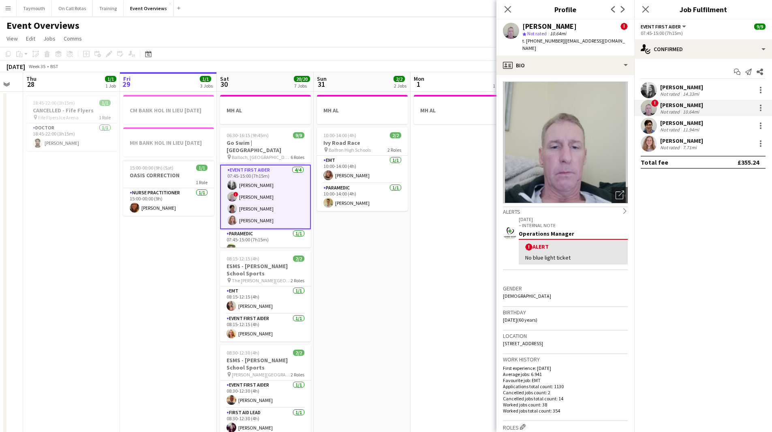
click at [683, 91] on div "14.33mi" at bounding box center [690, 94] width 19 height 6
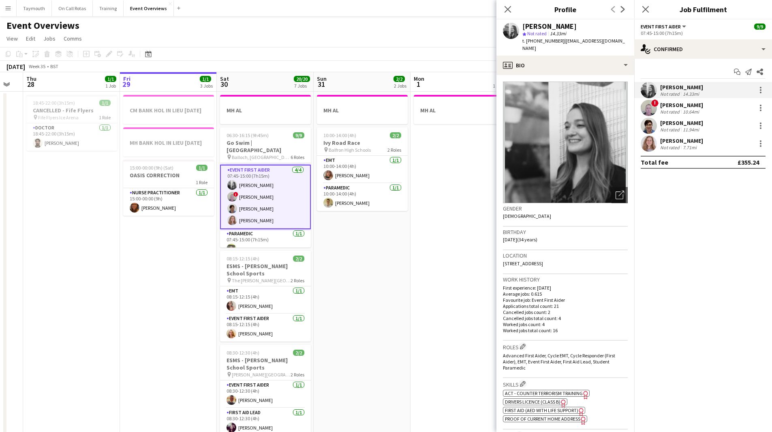
click at [682, 109] on div "10.64mi" at bounding box center [690, 112] width 19 height 6
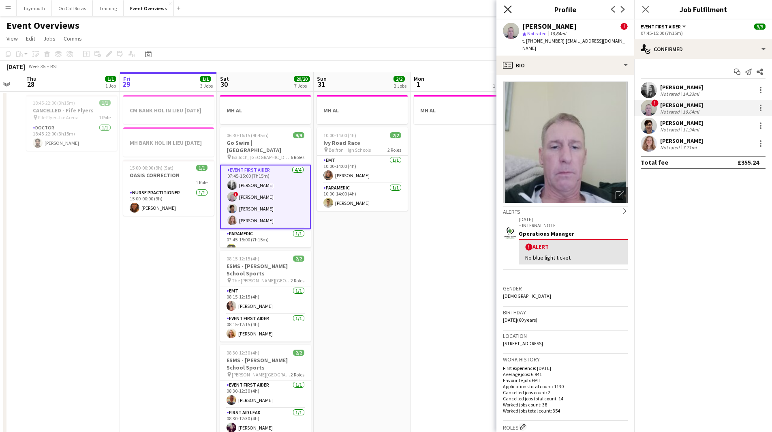
click at [510, 11] on icon at bounding box center [508, 9] width 8 height 8
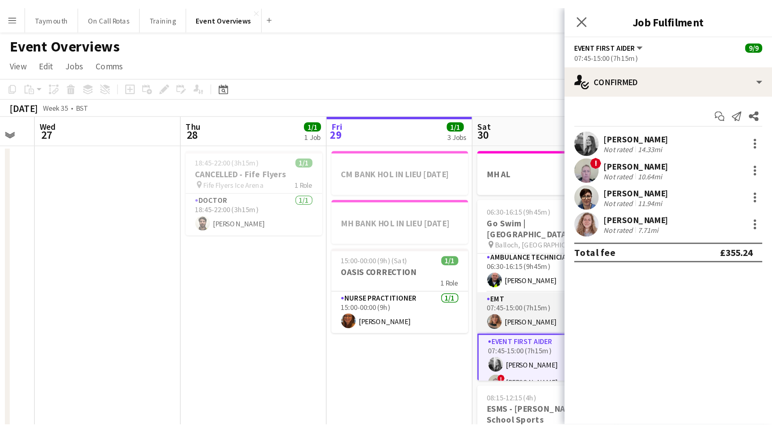
scroll to position [30, 0]
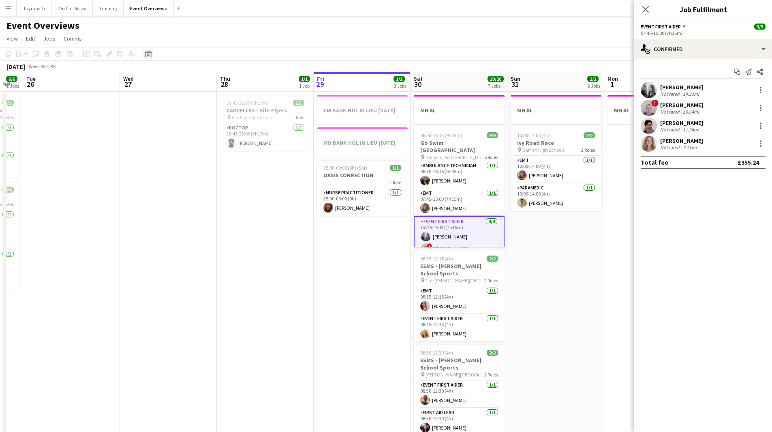
click at [148, 52] on icon at bounding box center [148, 54] width 6 height 6
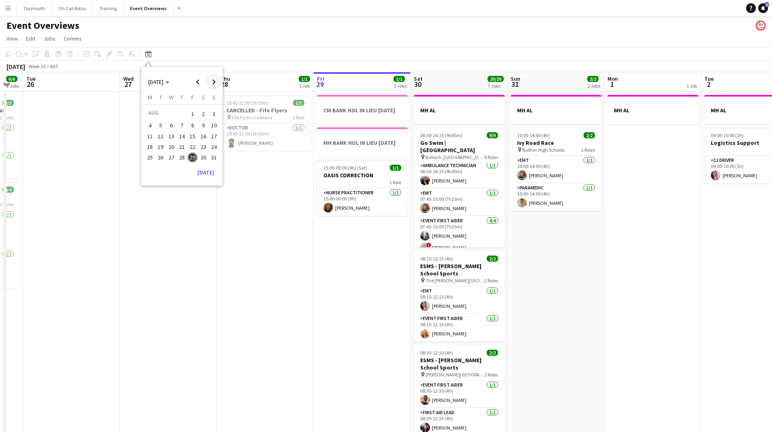
click at [210, 79] on span "Next month" at bounding box center [214, 82] width 16 height 16
click at [214, 124] on span "7" at bounding box center [214, 124] width 10 height 10
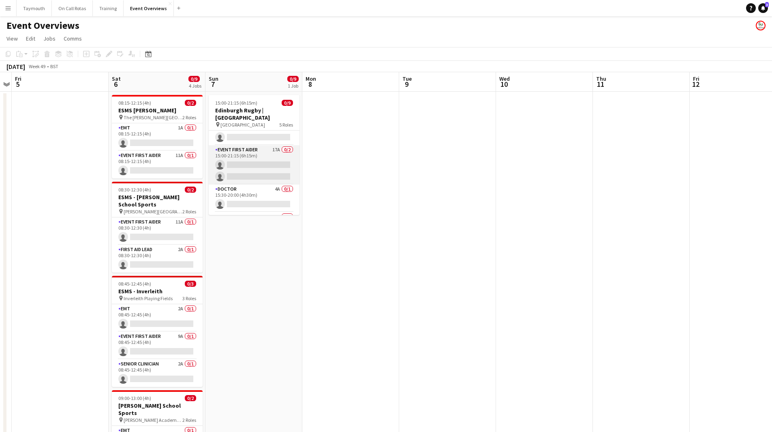
scroll to position [81, 0]
click at [154, 53] on div "Date picker [DATE] [DATE] [DATE] M [DATE] T [DATE] W [DATE] T [DATE] F [DATE] S…" at bounding box center [146, 54] width 18 height 10
click at [147, 54] on icon "Date picker" at bounding box center [148, 54] width 6 height 6
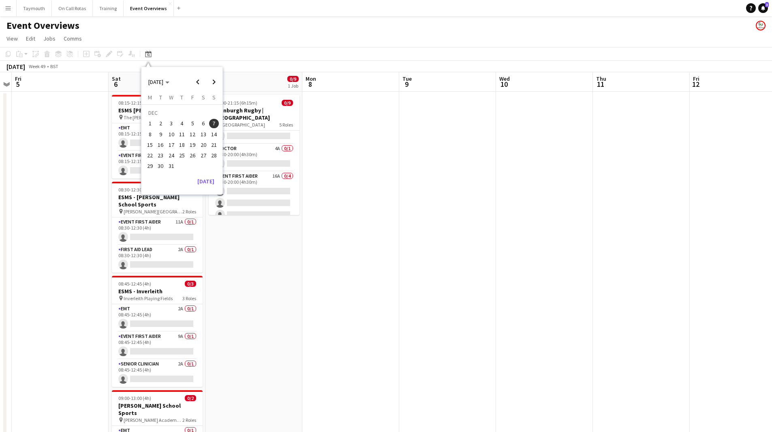
click at [205, 156] on span "27" at bounding box center [204, 155] width 10 height 10
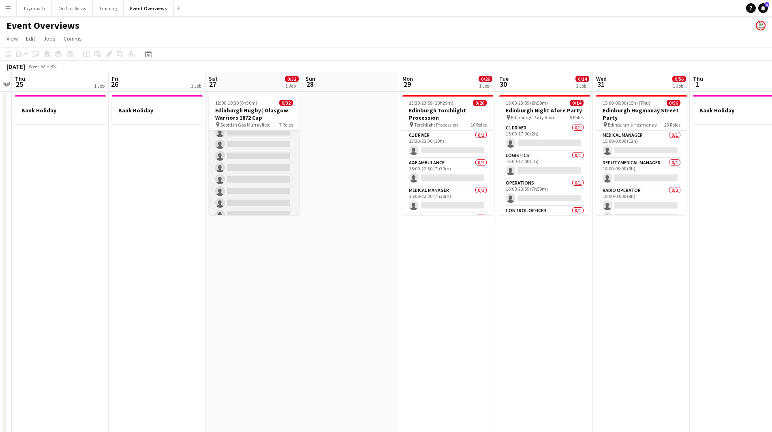
scroll to position [403, 0]
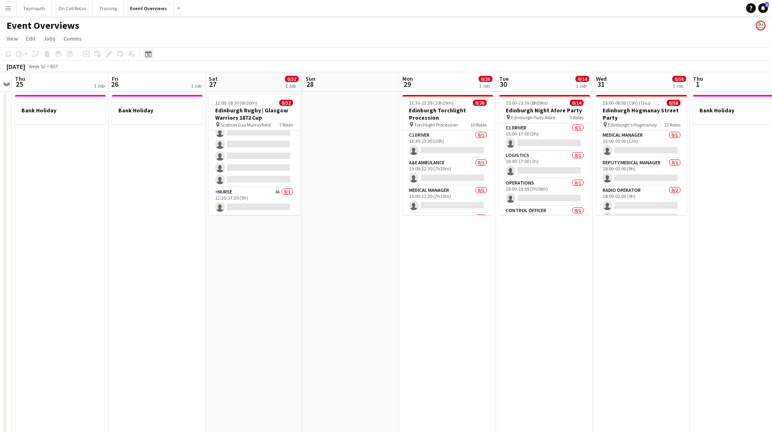
click at [148, 56] on icon "Date picker" at bounding box center [148, 54] width 6 height 6
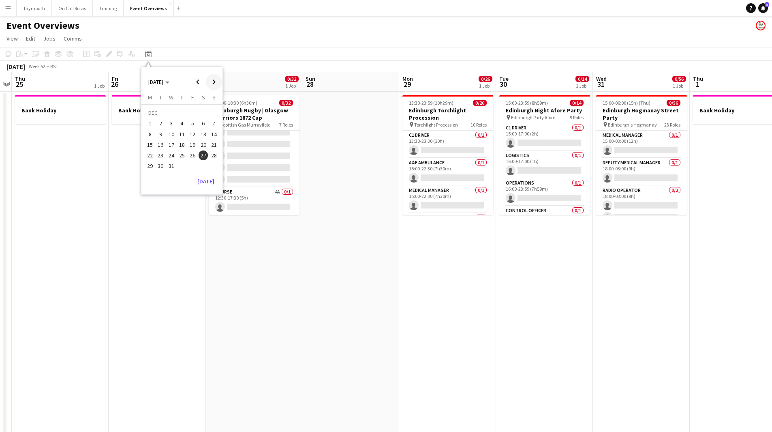
click at [212, 81] on span "Next month" at bounding box center [214, 82] width 16 height 16
click at [197, 127] on button "9" at bounding box center [192, 125] width 11 height 11
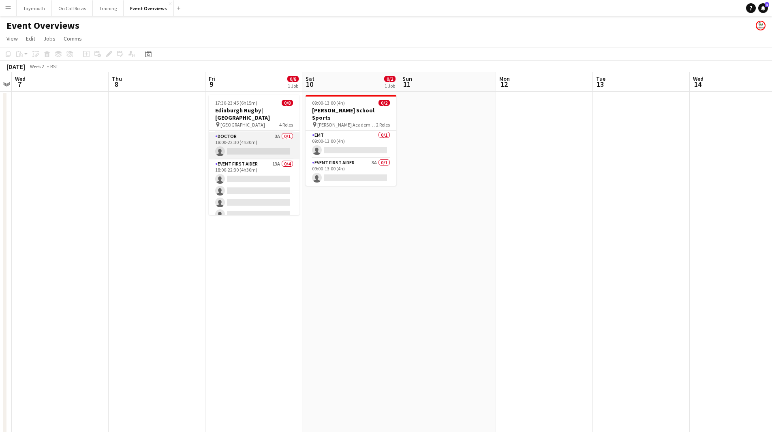
scroll to position [25, 0]
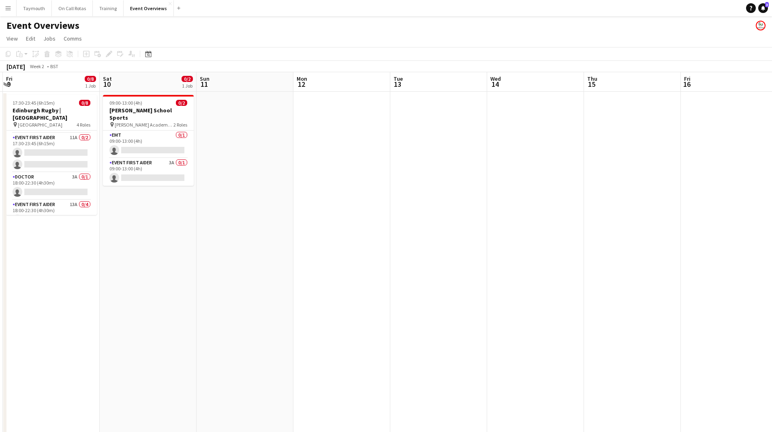
drag, startPoint x: 523, startPoint y: 252, endPoint x: 109, endPoint y: 270, distance: 414.7
click at [109, 270] on app-calendar-viewport "Mon 5 Tue 6 Wed 7 Thu 8 Fri 9 0/8 1 Job Sat 10 0/2 1 Job Sun 11 Mon 12 Tue 13 W…" at bounding box center [386, 428] width 772 height 713
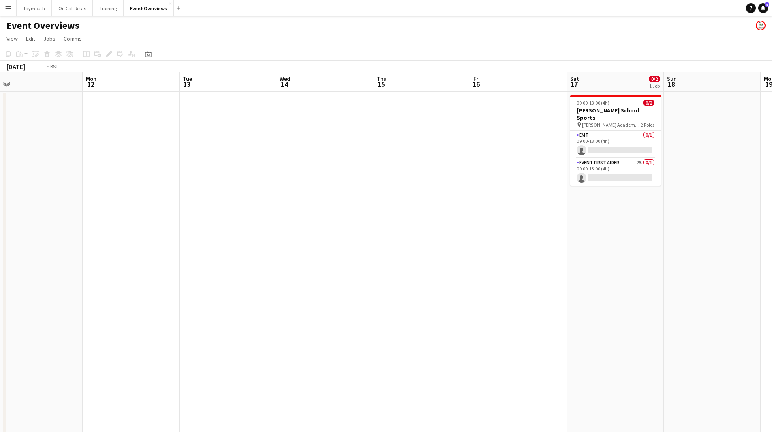
drag, startPoint x: 445, startPoint y: 289, endPoint x: 30, endPoint y: 312, distance: 414.9
click at [75, 311] on app-calendar-viewport "Fri 9 0/8 1 Job Sat 10 0/2 1 Job Sun 11 Mon 12 Tue 13 Wed 14 Thu 15 Fri 16 Sat …" at bounding box center [386, 428] width 772 height 713
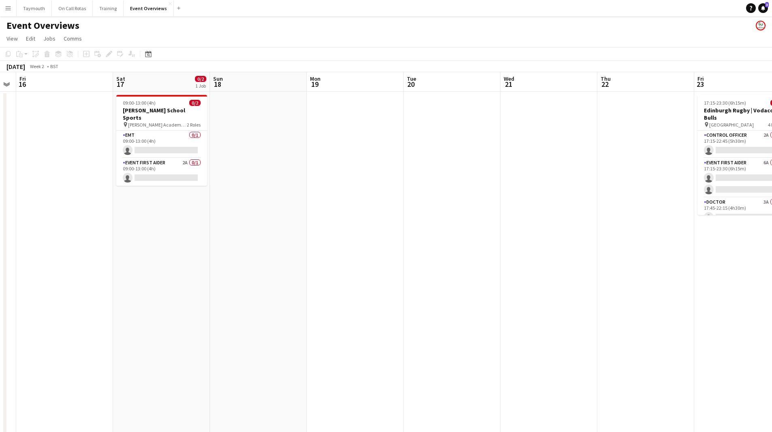
drag, startPoint x: 377, startPoint y: 304, endPoint x: -63, endPoint y: 306, distance: 439.5
click at [0, 306] on html "Menu Boards Boards Boards All jobs Status Workforce Workforce My Workforce Recr…" at bounding box center [386, 393] width 772 height 786
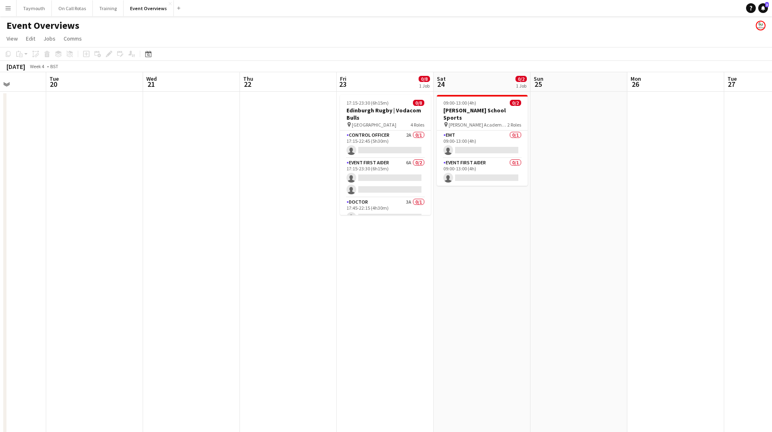
drag, startPoint x: 369, startPoint y: 298, endPoint x: 198, endPoint y: 314, distance: 171.4
click at [198, 314] on app-calendar-viewport "Sat 17 0/2 1 Job Sun 18 Mon 19 Tue 20 Wed 21 Thu 22 Fri 23 0/8 1 Job Sat 24 0/2…" at bounding box center [386, 428] width 772 height 713
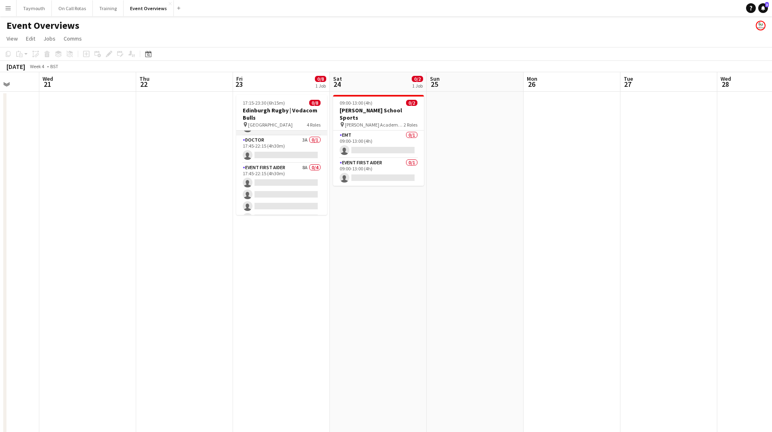
scroll to position [73, 0]
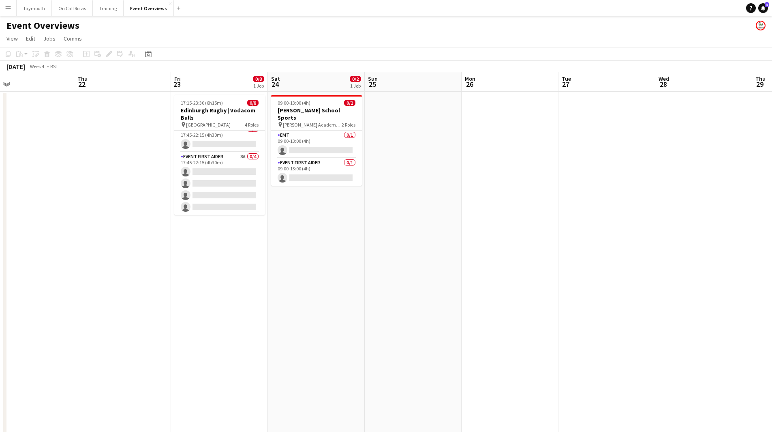
drag, startPoint x: 493, startPoint y: 201, endPoint x: 87, endPoint y: 212, distance: 406.0
click at [46, 216] on app-calendar-viewport "Sun 18 Mon 19 Tue 20 Wed 21 Thu 22 Fri 23 0/8 1 Job Sat 24 0/2 1 Job Sun 25 Mon…" at bounding box center [386, 428] width 772 height 713
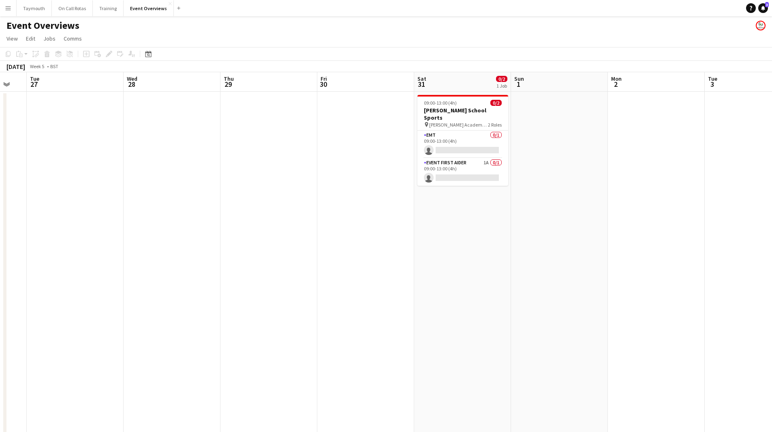
drag, startPoint x: 321, startPoint y: 213, endPoint x: 107, endPoint y: 222, distance: 213.4
click at [107, 222] on app-calendar-viewport "Sat 24 0/2 1 Job Sun 25 Mon 26 Tue 27 Wed 28 Thu 29 Fri 30 Sat 31 0/2 1 Job Sun…" at bounding box center [386, 428] width 772 height 713
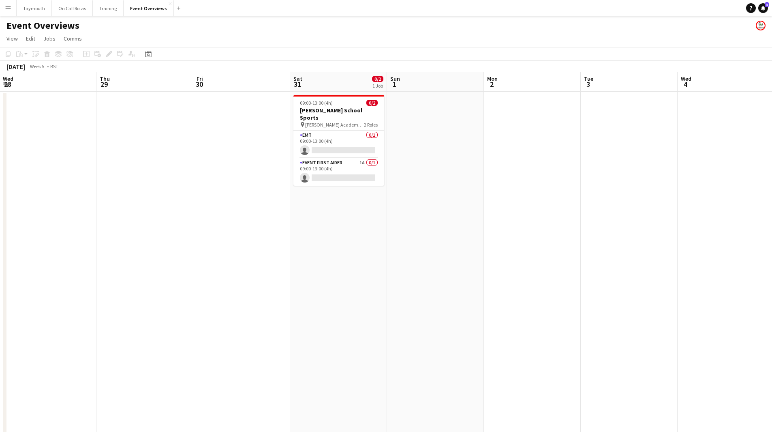
drag, startPoint x: 435, startPoint y: 213, endPoint x: 61, endPoint y: 231, distance: 373.8
click at [61, 231] on app-calendar-viewport "Mon 26 Tue 27 Wed 28 Thu 29 Fri 30 Sat 31 0/2 1 Job Sun 1 Mon 2 Tue 3 Wed 4 Thu…" at bounding box center [386, 428] width 772 height 713
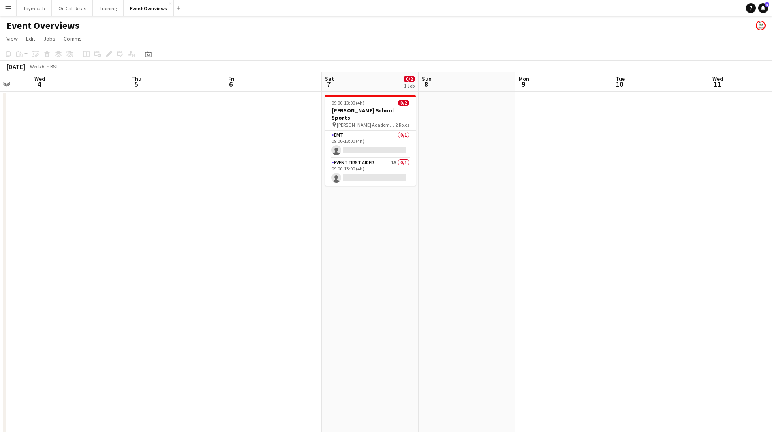
drag, startPoint x: 334, startPoint y: 234, endPoint x: 301, endPoint y: 234, distance: 33.2
click at [20, 237] on app-calendar-viewport "Sat 31 0/2 1 Job Sun 1 Mon 2 Tue 3 Wed 4 Thu 5 Fri 6 Sat 7 0/2 1 Job Sun 8 Mon …" at bounding box center [386, 428] width 772 height 713
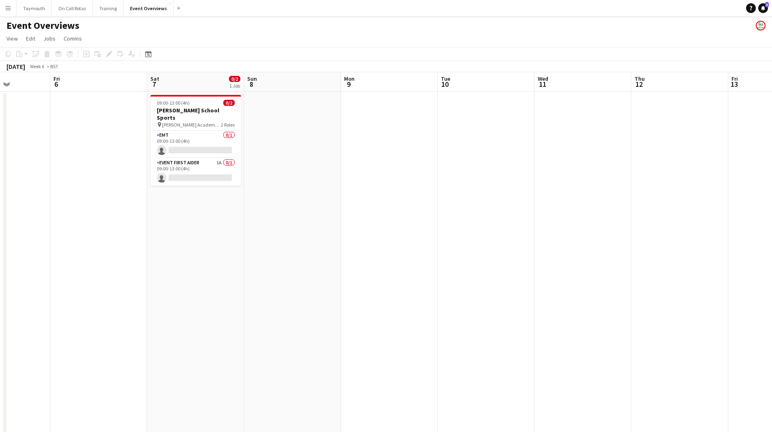
drag, startPoint x: 196, startPoint y: 251, endPoint x: 318, endPoint y: 251, distance: 122.0
click at [74, 254] on app-calendar-viewport "Tue 3 Wed 4 Thu 5 Fri 6 Sat 7 0/2 1 Job Sun 8 Mon 9 Tue 10 Wed 11 Thu 12 Fri 13…" at bounding box center [386, 428] width 772 height 713
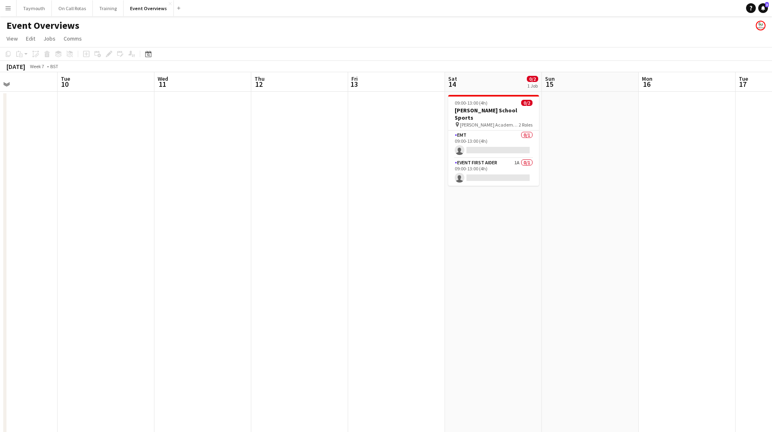
drag, startPoint x: 124, startPoint y: 264, endPoint x: 113, endPoint y: 258, distance: 13.4
click at [95, 263] on app-calendar-viewport "Sat 7 0/2 1 Job Sun 8 Mon 9 Tue 10 Wed 11 Thu 12 Fri 13 Sat 14 0/2 1 Job Sun 15…" at bounding box center [386, 428] width 772 height 713
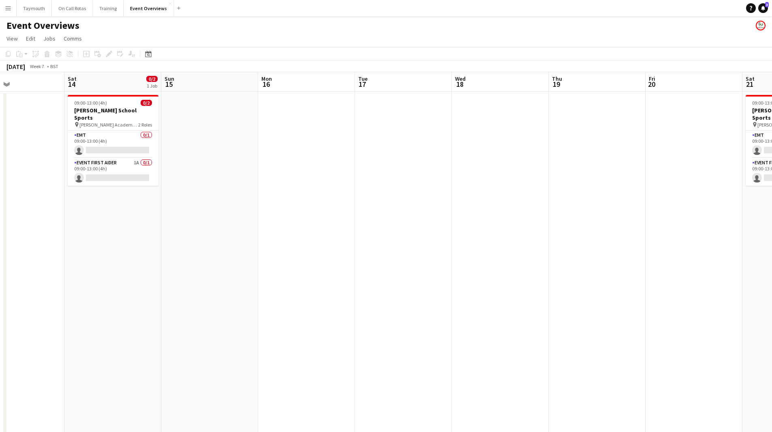
click at [198, 267] on app-calendar-viewport "Wed 11 Thu 12 Fri 13 Sat 14 0/2 1 Job Sun 15 Mon 16 Tue 17 Wed 18 Thu 19 Fri 20…" at bounding box center [386, 428] width 772 height 713
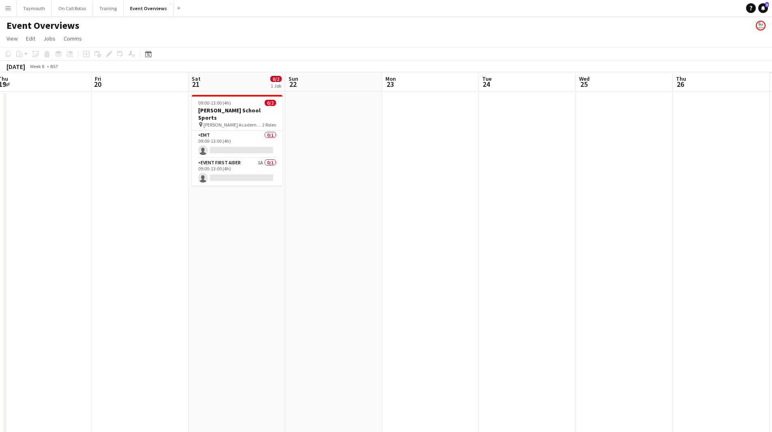
drag, startPoint x: 208, startPoint y: 257, endPoint x: 170, endPoint y: 257, distance: 38.1
click at [171, 257] on app-calendar-viewport "Mon 16 Tue 17 Wed 18 Thu 19 Fri 20 Sat 21 0/2 1 Job Sun 22 Mon 23 Tue 24 Wed 25…" at bounding box center [386, 428] width 772 height 713
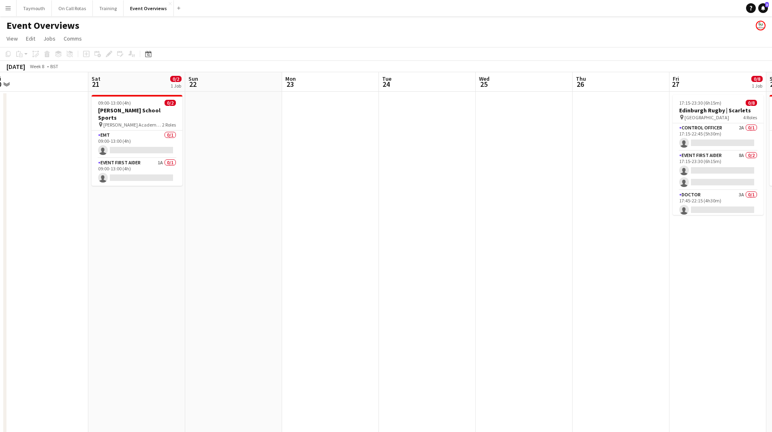
drag, startPoint x: 437, startPoint y: 247, endPoint x: 206, endPoint y: 254, distance: 231.2
click at [165, 259] on app-calendar-viewport "Tue 17 Wed 18 Thu 19 Fri 20 Sat 21 0/2 1 Job Sun 22 Mon 23 Tue 24 Wed 25 Thu 26…" at bounding box center [386, 428] width 772 height 713
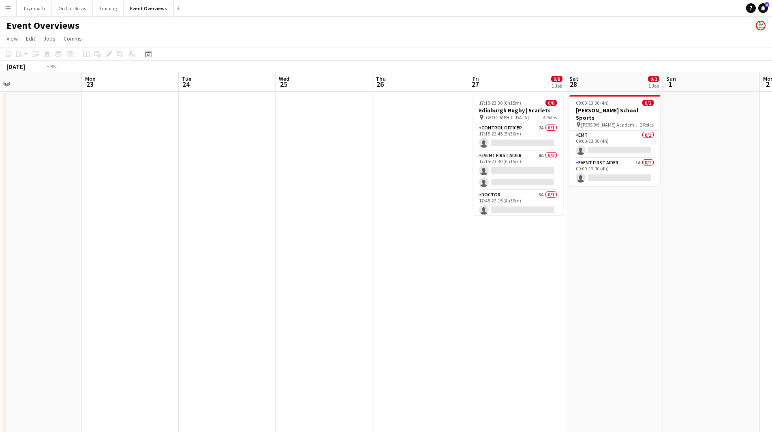
drag, startPoint x: 341, startPoint y: 264, endPoint x: 228, endPoint y: 269, distance: 113.2
click at [228, 269] on app-calendar-viewport "Thu 19 Fri 20 Sat 21 0/2 1 Job Sun 22 Mon 23 Tue 24 Wed 25 Thu 26 Fri 27 0/8 1 …" at bounding box center [386, 428] width 772 height 713
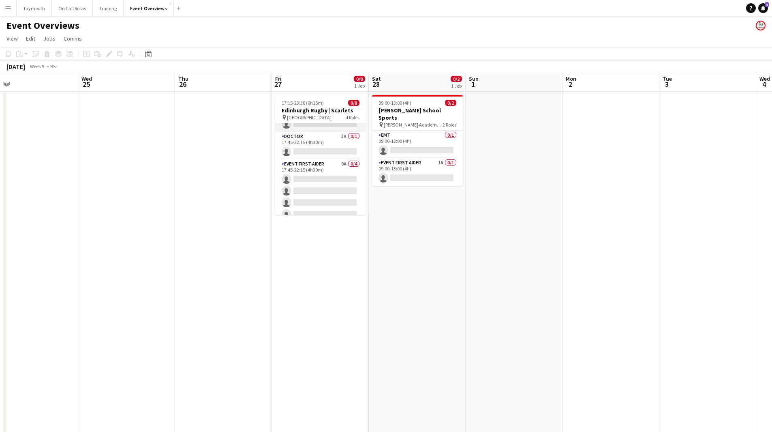
scroll to position [66, 0]
click at [151, 55] on icon at bounding box center [148, 54] width 6 height 6
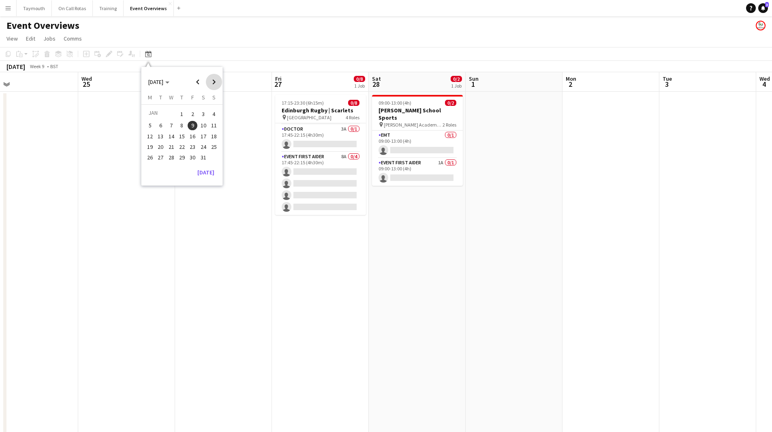
click at [210, 83] on span "Next month" at bounding box center [214, 82] width 16 height 16
click at [211, 83] on span "Next month" at bounding box center [214, 82] width 16 height 16
click at [194, 144] on span "17" at bounding box center [193, 145] width 10 height 10
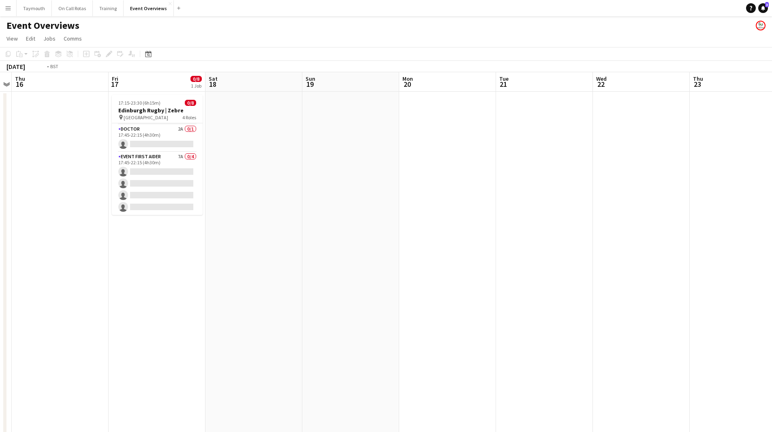
drag, startPoint x: 228, startPoint y: 216, endPoint x: 192, endPoint y: 223, distance: 36.2
click at [0, 217] on html "Menu Boards Boards Boards All jobs Status Workforce Workforce My Workforce Recr…" at bounding box center [386, 393] width 772 height 786
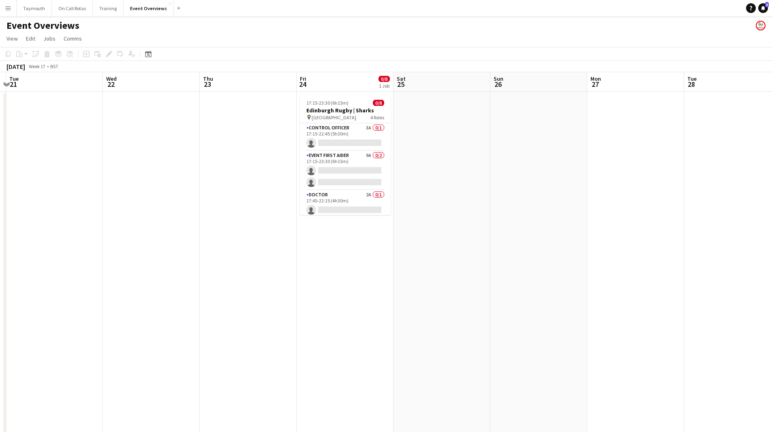
click at [331, 261] on app-calendar-viewport "Sat 18 Sun 19 Mon 20 Tue 21 Wed 22 Thu 23 Fri 24 0/8 1 Job Sat 25 Sun 26 Mon 27…" at bounding box center [386, 428] width 772 height 713
drag, startPoint x: 638, startPoint y: 239, endPoint x: -12, endPoint y: 242, distance: 650.7
click at [0, 242] on html "Menu Boards Boards Boards All jobs Status Workforce Workforce My Workforce Recr…" at bounding box center [386, 393] width 772 height 786
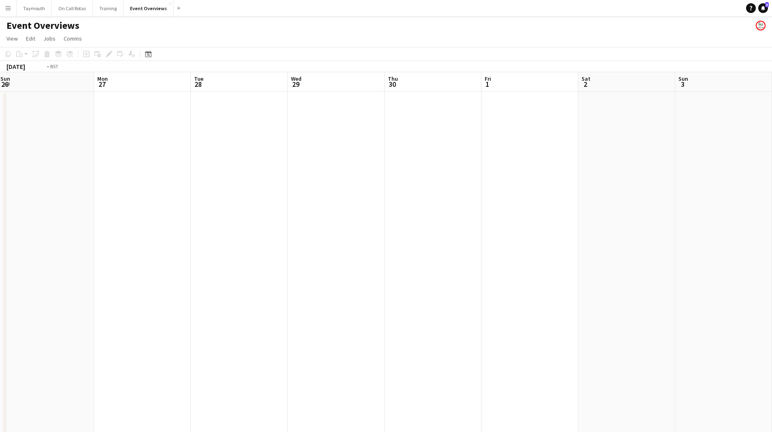
click at [41, 244] on app-calendar-viewport "Fri 24 0/8 1 Job Sat 25 Sun 26 Mon 27 Tue 28 Wed 29 Thu 30 Fri 1 Sat 2 Sun 3 Mo…" at bounding box center [386, 428] width 772 height 713
drag, startPoint x: 375, startPoint y: 253, endPoint x: -2, endPoint y: 264, distance: 377.6
click at [0, 264] on html "Menu Boards Boards Boards All jobs Status Workforce Workforce My Workforce Recr…" at bounding box center [386, 393] width 772 height 786
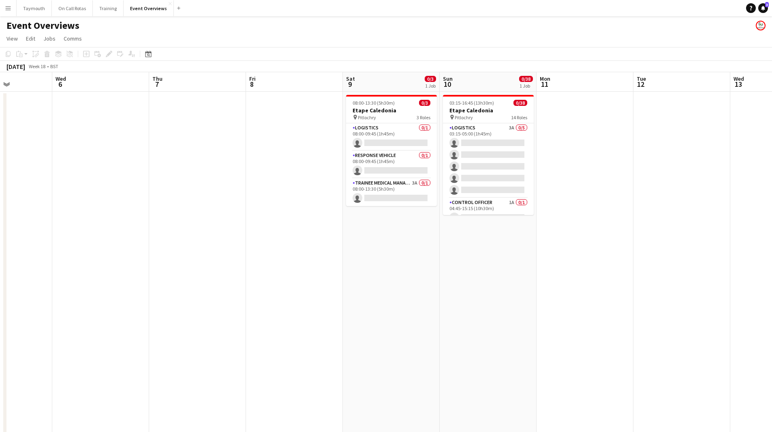
drag, startPoint x: 408, startPoint y: 260, endPoint x: 68, endPoint y: 270, distance: 339.9
click at [61, 273] on app-calendar-viewport "Sun 3 Mon 4 Tue 5 Wed 6 Thu 7 Fri 8 Sat 9 0/3 1 Job Sun 10 0/38 1 Job Mon 11 Tu…" at bounding box center [386, 428] width 772 height 713
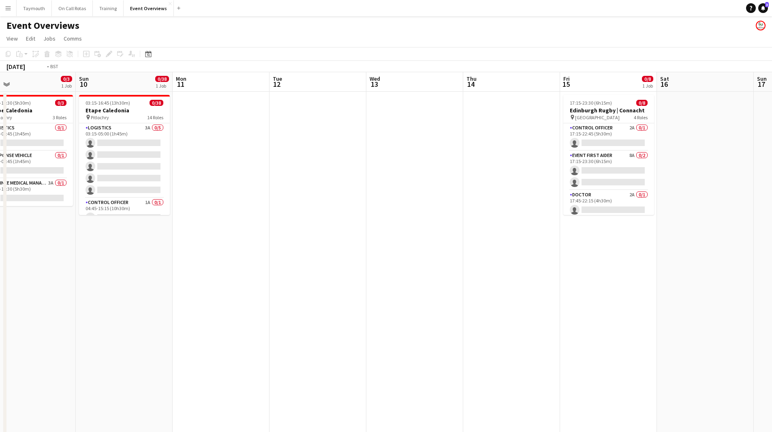
scroll to position [0, 240]
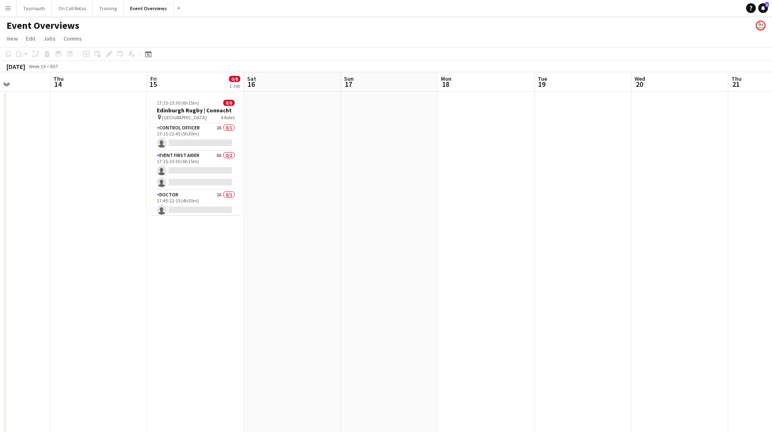
drag, startPoint x: 469, startPoint y: 246, endPoint x: -15, endPoint y: 253, distance: 484.1
click at [0, 253] on html "Menu Boards Boards Boards All jobs Status Workforce Workforce My Workforce Recr…" at bounding box center [386, 393] width 772 height 786
click at [151, 54] on icon at bounding box center [148, 54] width 6 height 6
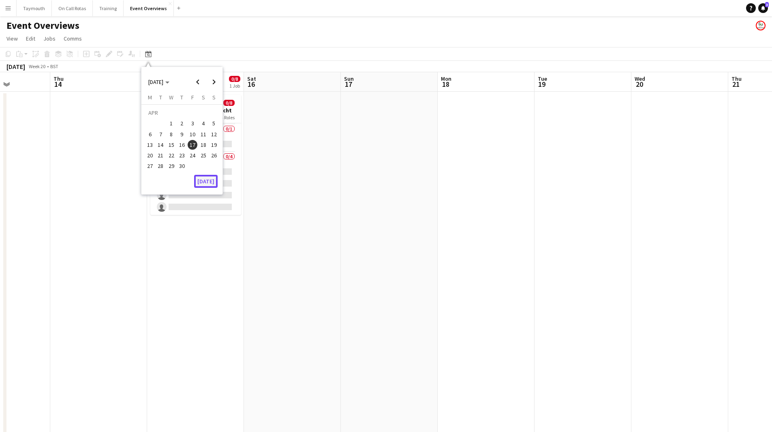
click at [212, 178] on button "[DATE]" at bounding box center [206, 181] width 24 height 13
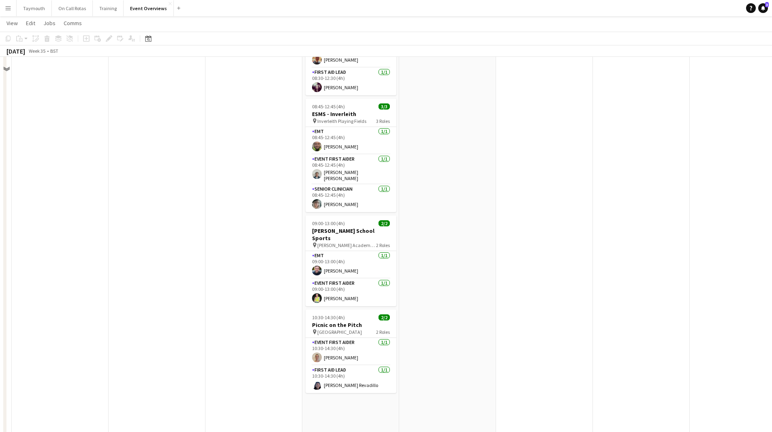
scroll to position [353, 0]
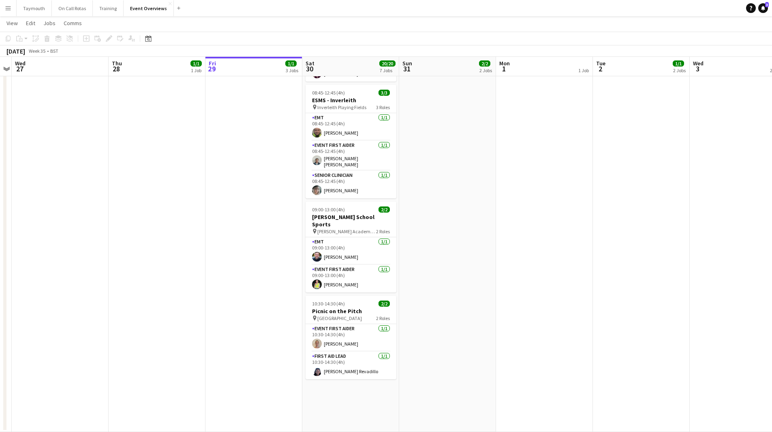
click at [651, 223] on app-date-cell "MH AL 09:00-10:00 (1h) 1/1 Logistics Support 1 Role C1 Driver [DATE] 09:00-10:0…" at bounding box center [641, 85] width 97 height 694
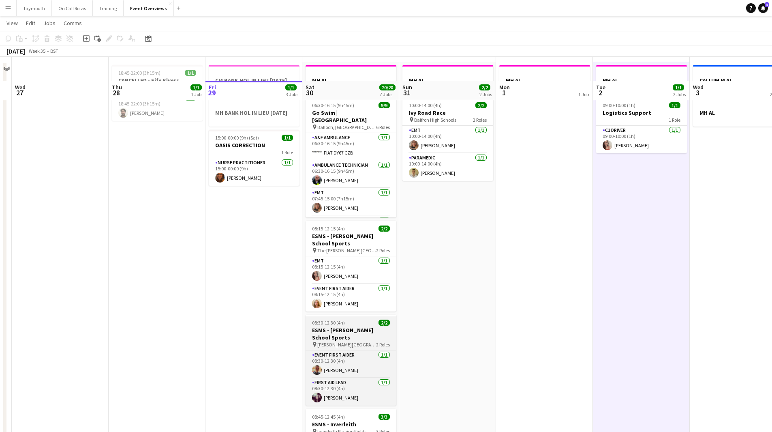
scroll to position [29, 0]
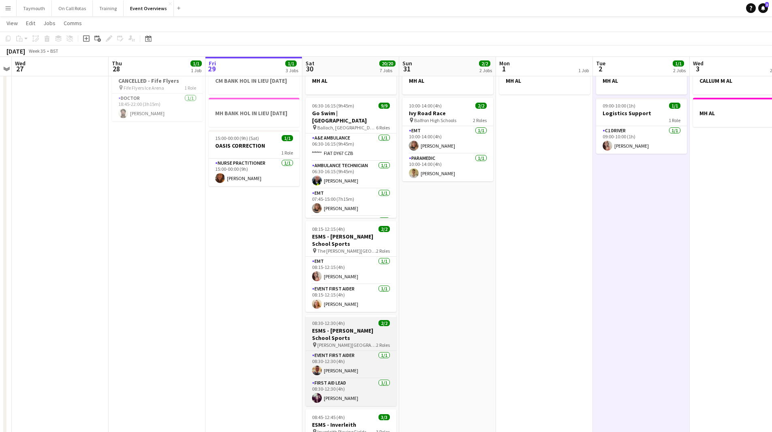
click at [341, 326] on span "08:30-12:30 (4h)" at bounding box center [328, 323] width 33 height 6
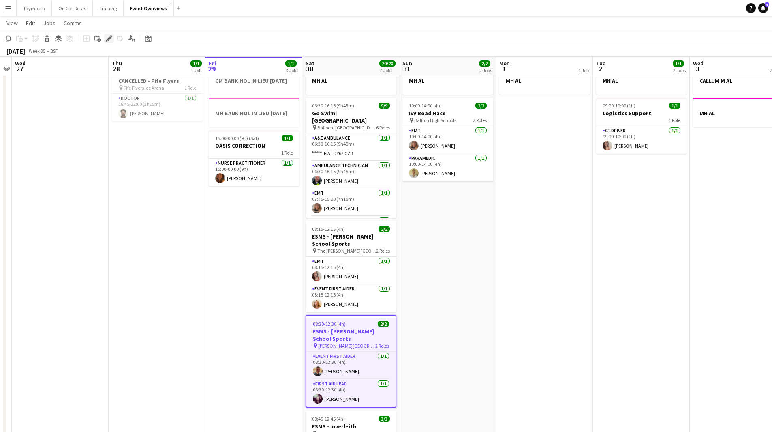
click at [107, 34] on div "Edit" at bounding box center [109, 39] width 10 height 10
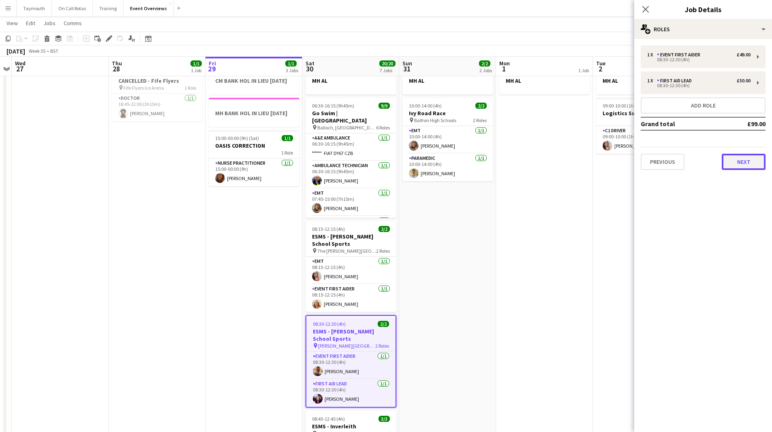
click at [757, 157] on button "Next" at bounding box center [744, 162] width 44 height 16
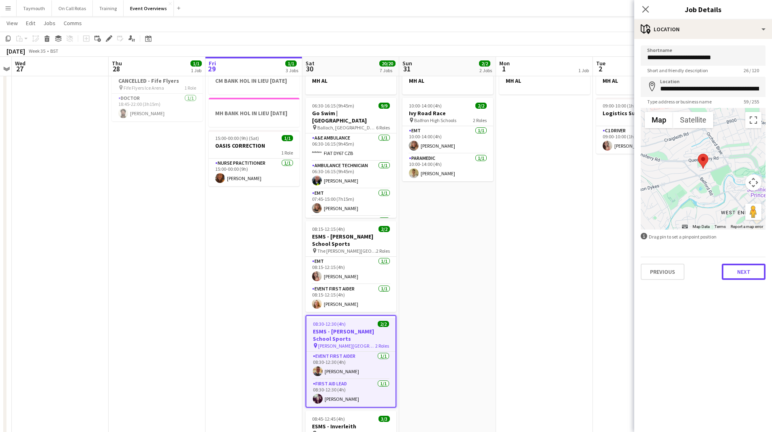
click at [745, 266] on button "Next" at bounding box center [744, 272] width 44 height 16
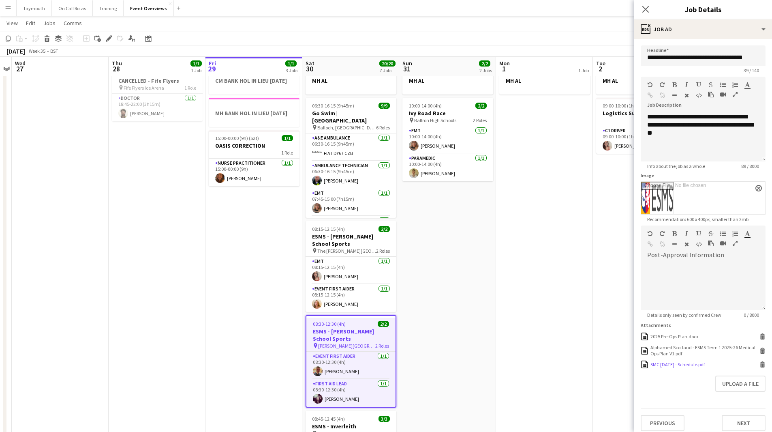
click at [761, 365] on icon at bounding box center [763, 366] width 4 height 4
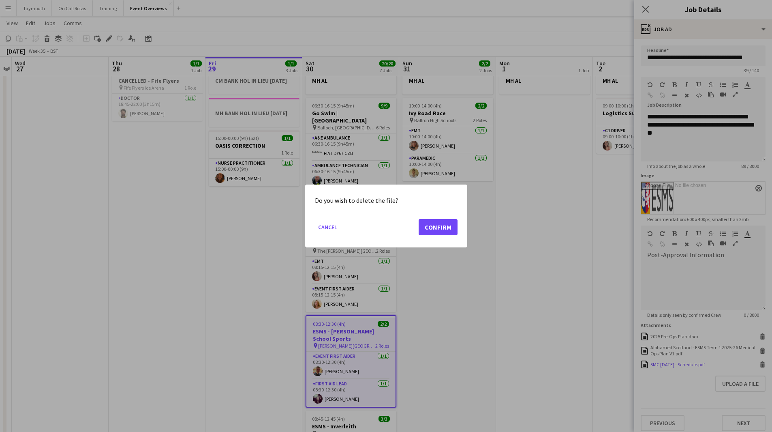
scroll to position [0, 0]
click at [445, 225] on button "Confirm" at bounding box center [438, 227] width 39 height 16
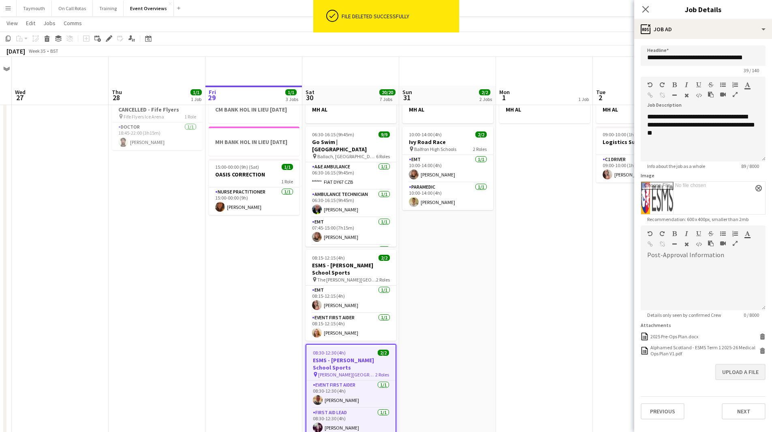
scroll to position [29, 0]
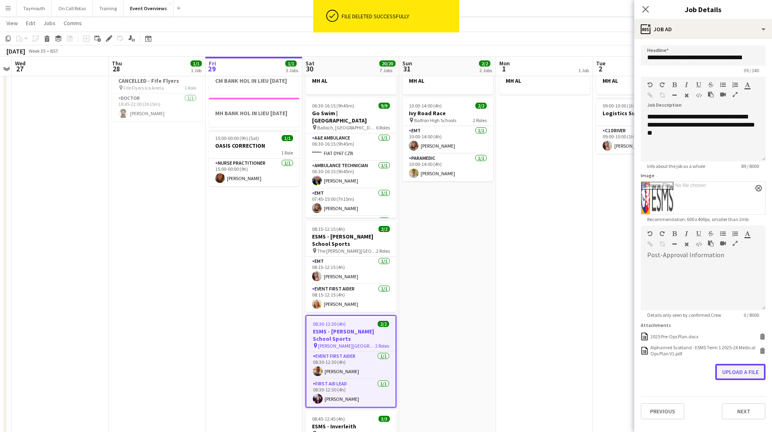
click at [748, 372] on button "Upload a file" at bounding box center [741, 372] width 50 height 16
click at [509, 266] on app-date-cell "MH AL" at bounding box center [544, 409] width 97 height 694
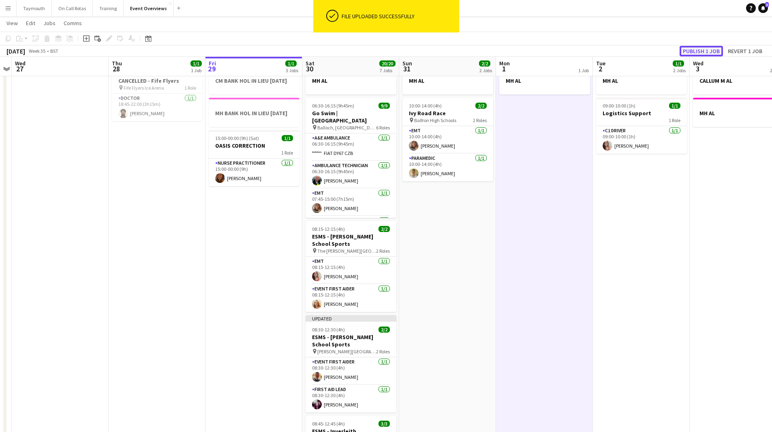
click at [701, 53] on button "Publish 1 job" at bounding box center [701, 51] width 43 height 11
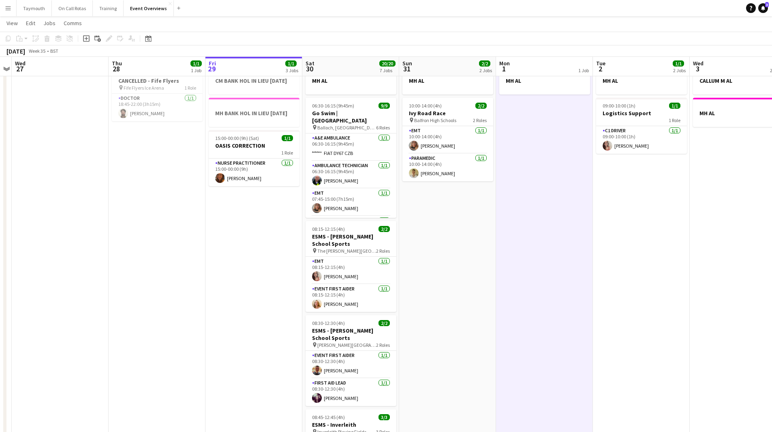
click at [12, 14] on button "Menu" at bounding box center [8, 8] width 16 height 16
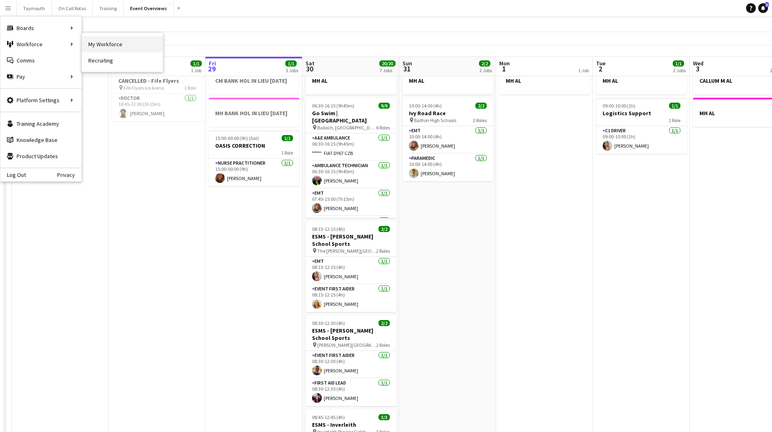
click at [119, 49] on link "My Workforce" at bounding box center [122, 44] width 81 height 16
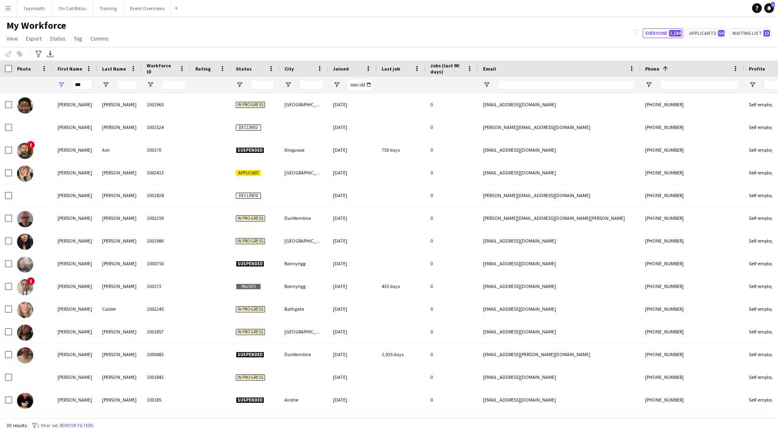
click at [8, 7] on app-icon "Menu" at bounding box center [8, 8] width 6 height 6
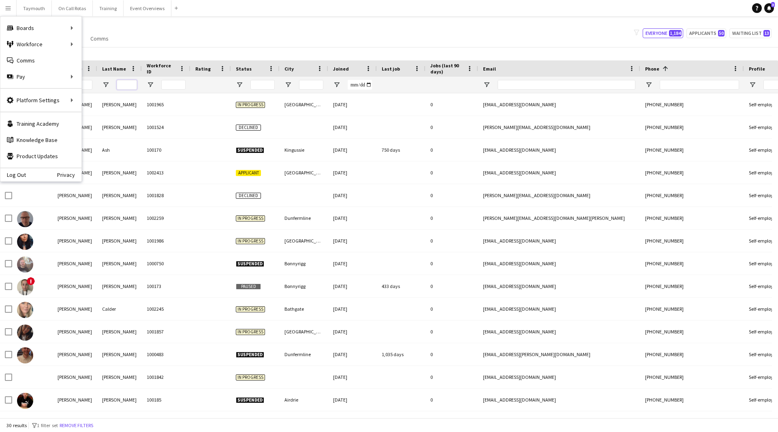
click at [129, 81] on input "Last Name Filter Input" at bounding box center [127, 85] width 20 height 10
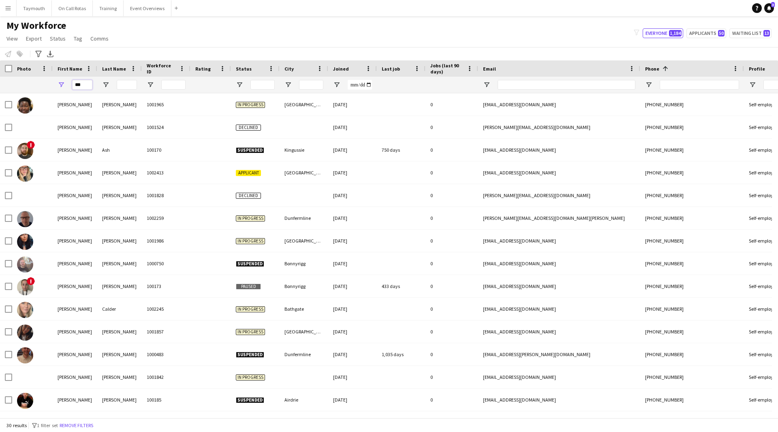
drag, startPoint x: 83, startPoint y: 84, endPoint x: -99, endPoint y: 32, distance: 189.6
click at [0, 32] on html "Menu Boards Boards Boards All jobs Status Workforce Workforce My Workforce Recr…" at bounding box center [389, 216] width 778 height 432
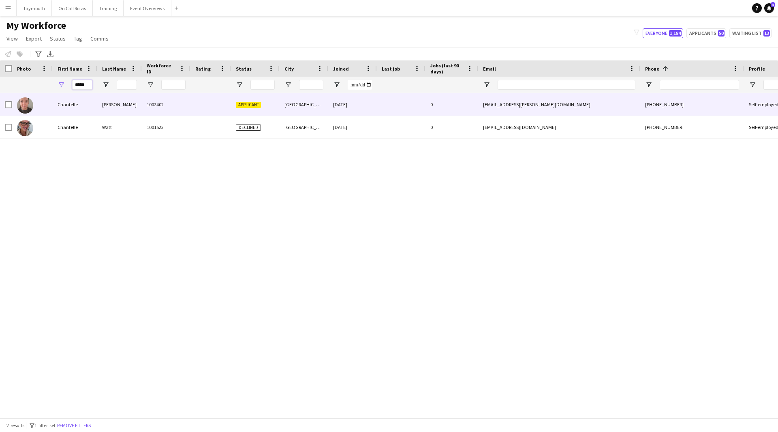
type input "*****"
click at [118, 99] on div "[PERSON_NAME]" at bounding box center [119, 104] width 45 height 22
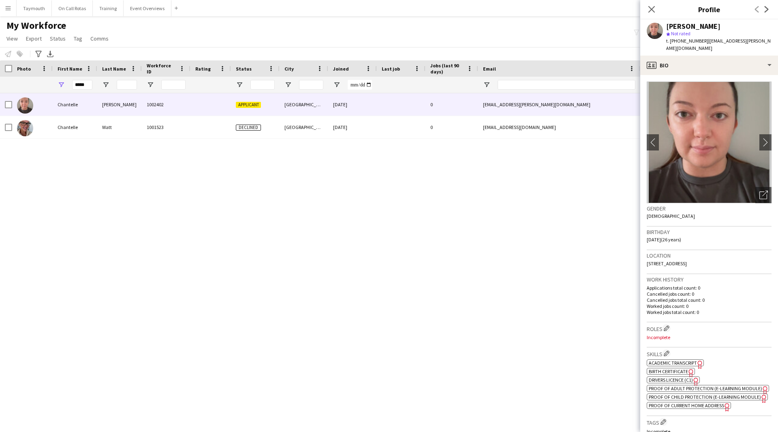
click at [674, 360] on span "Academic Transcript" at bounding box center [673, 363] width 48 height 6
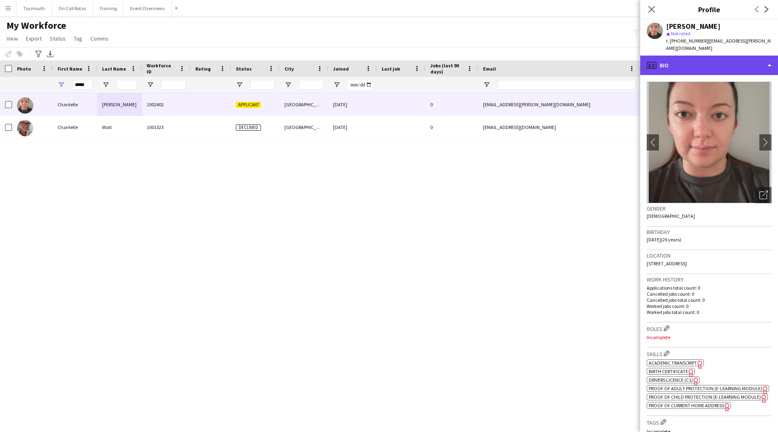
click at [690, 56] on div "profile Bio" at bounding box center [710, 65] width 138 height 19
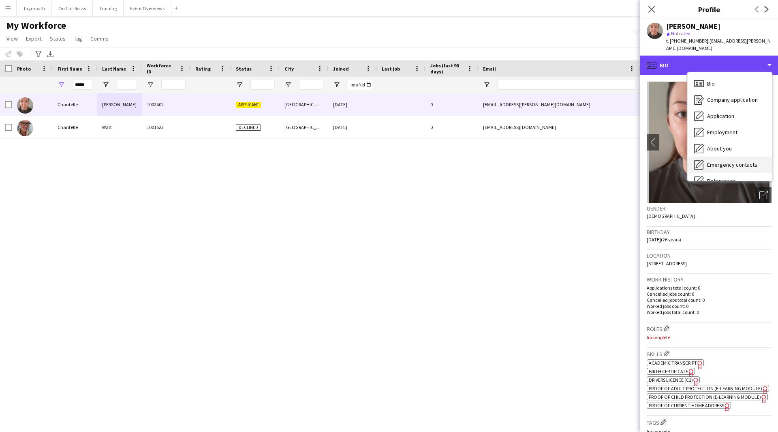
scroll to position [141, 0]
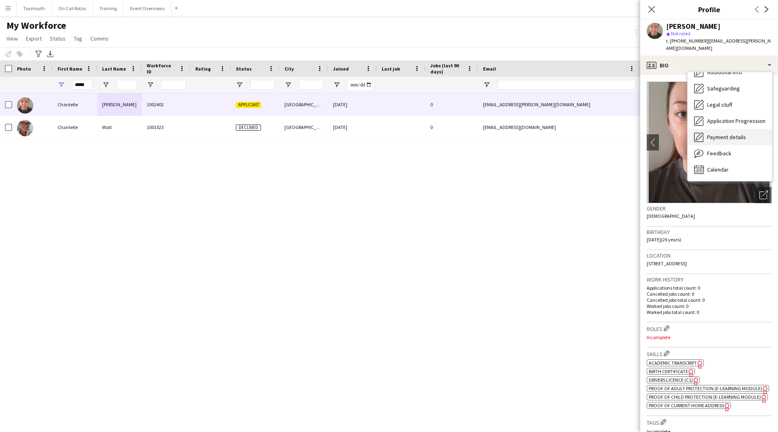
click at [732, 133] on div "Payment details Payment details" at bounding box center [730, 137] width 84 height 16
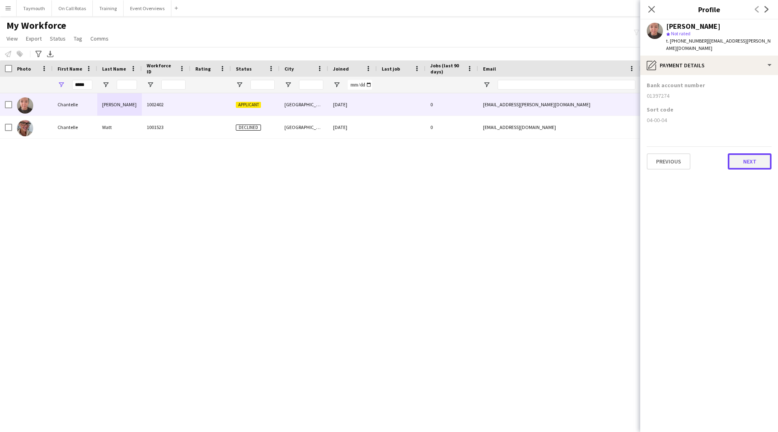
click at [740, 153] on button "Next" at bounding box center [750, 161] width 44 height 16
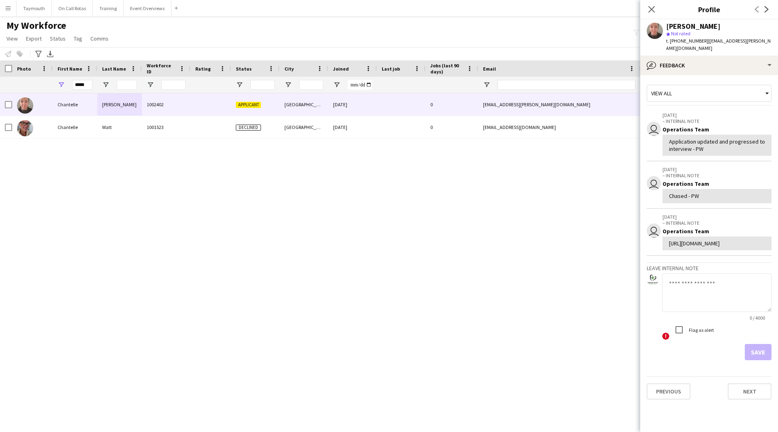
click at [712, 308] on textarea at bounding box center [716, 292] width 109 height 39
type textarea "**********"
click at [762, 360] on button "Save" at bounding box center [758, 352] width 27 height 16
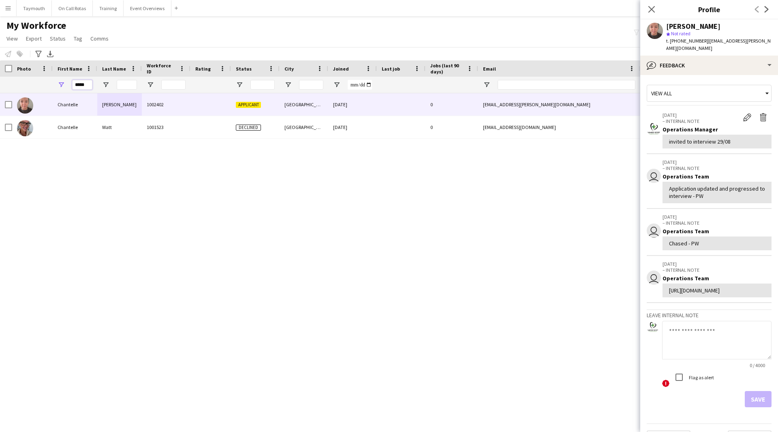
drag, startPoint x: 89, startPoint y: 84, endPoint x: -93, endPoint y: 51, distance: 184.6
click at [0, 51] on html "Menu Boards Boards Boards All jobs Status Workforce Workforce My Workforce Recr…" at bounding box center [389, 216] width 778 height 432
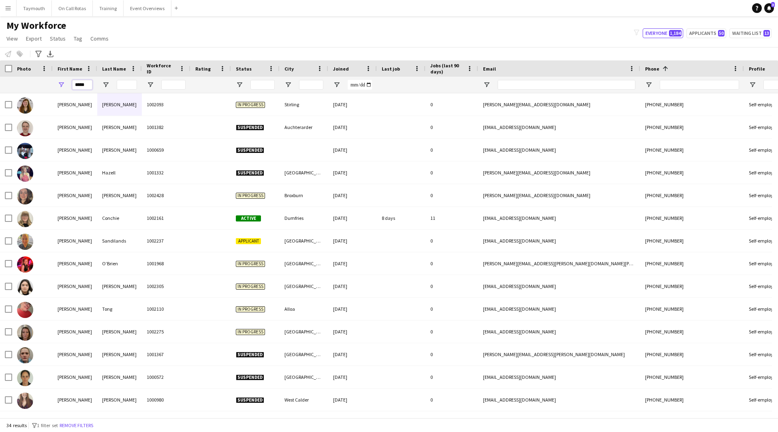
type input "*****"
click at [132, 86] on input "Last Name Filter Input" at bounding box center [127, 85] width 20 height 10
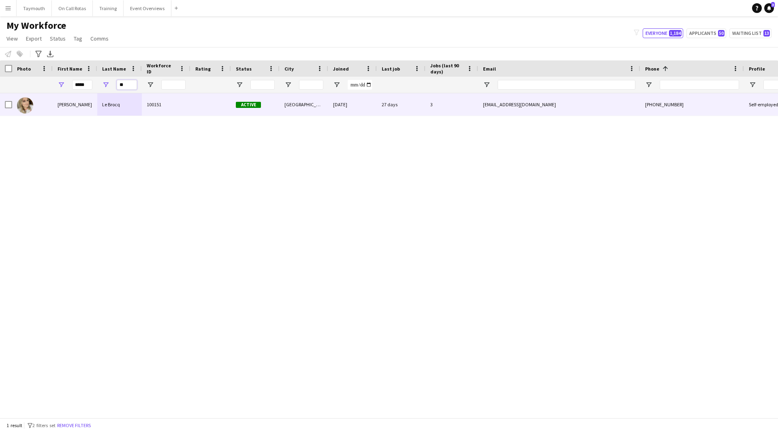
type input "**"
click at [128, 109] on div "Le Brocq" at bounding box center [119, 104] width 45 height 22
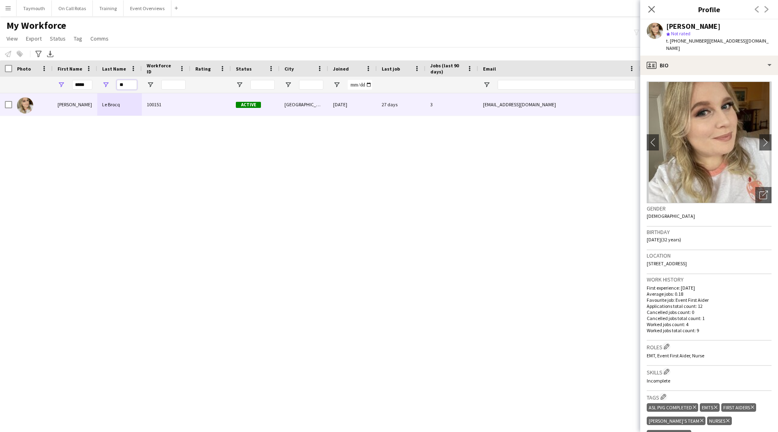
drag, startPoint x: 133, startPoint y: 82, endPoint x: 96, endPoint y: 84, distance: 37.3
click at [108, 82] on div "**" at bounding box center [119, 85] width 45 height 16
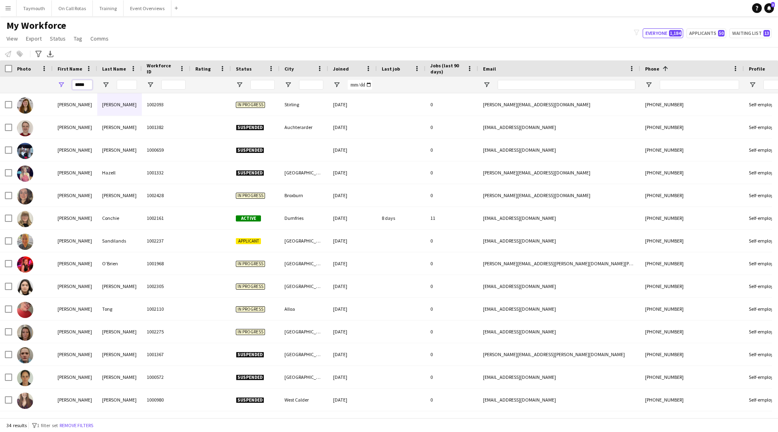
drag, startPoint x: 92, startPoint y: 83, endPoint x: 41, endPoint y: 82, distance: 51.5
click at [41, 82] on div "*****" at bounding box center [502, 85] width 1004 height 16
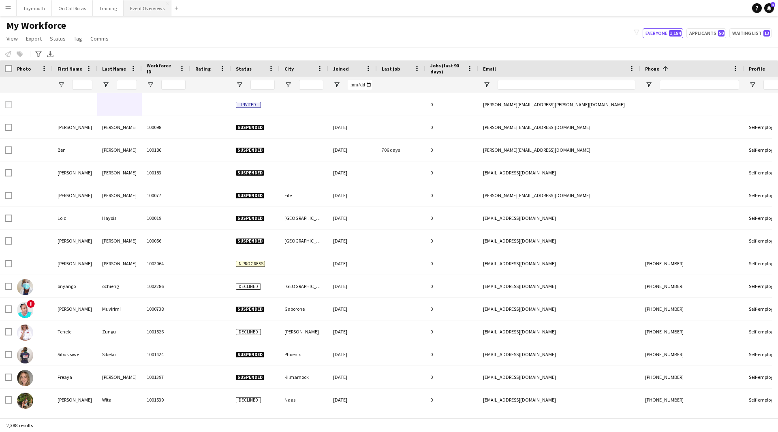
click at [141, 13] on button "Event Overviews Close" at bounding box center [148, 8] width 48 height 16
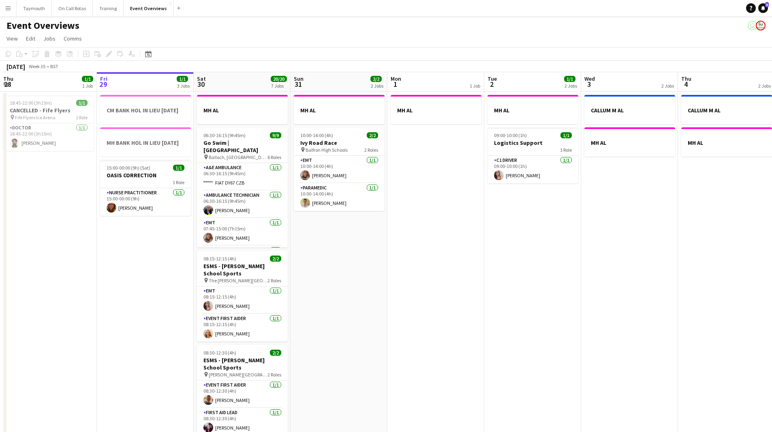
drag, startPoint x: 146, startPoint y: 240, endPoint x: 500, endPoint y: 248, distance: 353.6
click at [480, 246] on app-calendar-viewport "Tue 26 Wed 27 Thu 28 1/1 1 Job Fri 29 1/1 3 Jobs Sat 30 20/20 7 Jobs Sun 31 2/2…" at bounding box center [386, 428] width 772 height 713
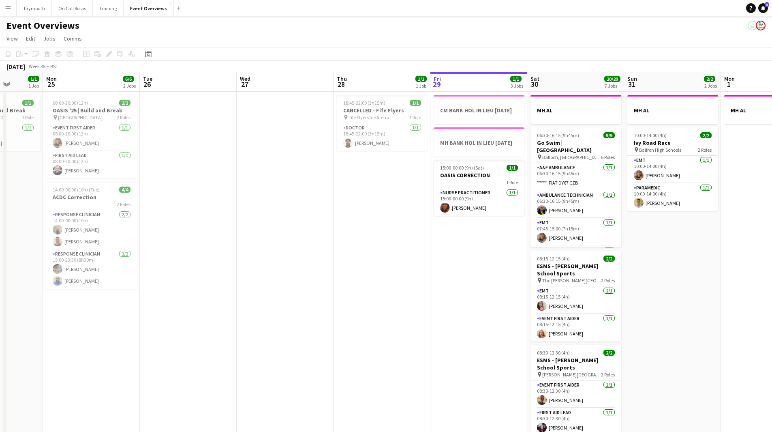
click at [388, 275] on app-calendar-viewport "Fri 22 1/1 1 Job Sat 23 13/13 6 Jobs Sun 24 1/1 1 Job Mon 25 6/6 2 Jobs Tue 26 …" at bounding box center [386, 428] width 772 height 713
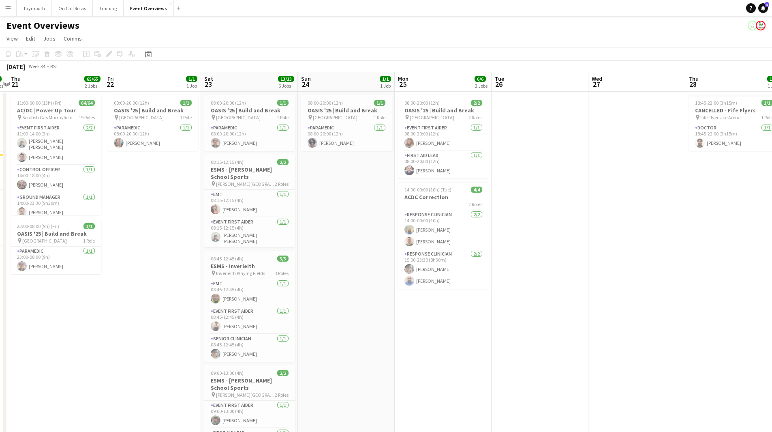
drag, startPoint x: 147, startPoint y: 303, endPoint x: 535, endPoint y: 297, distance: 387.6
click at [480, 302] on app-calendar-viewport "Tue 19 Wed 20 3/3 2 Jobs Thu 21 65/65 2 Jobs Fri 22 1/1 1 Job Sat 23 13/13 6 Jo…" at bounding box center [386, 428] width 772 height 713
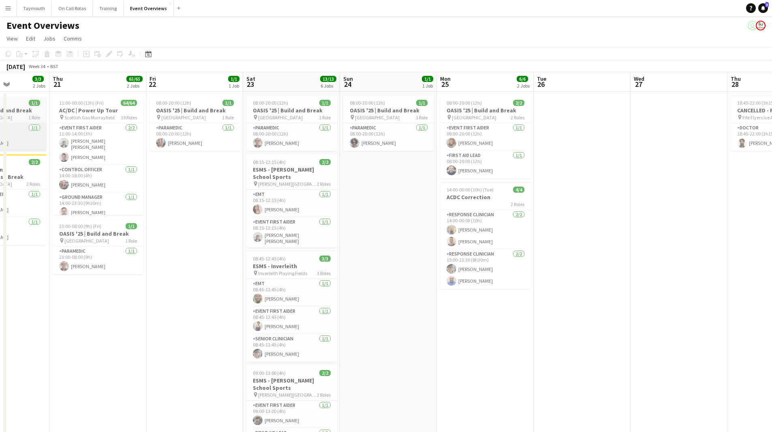
scroll to position [0, 241]
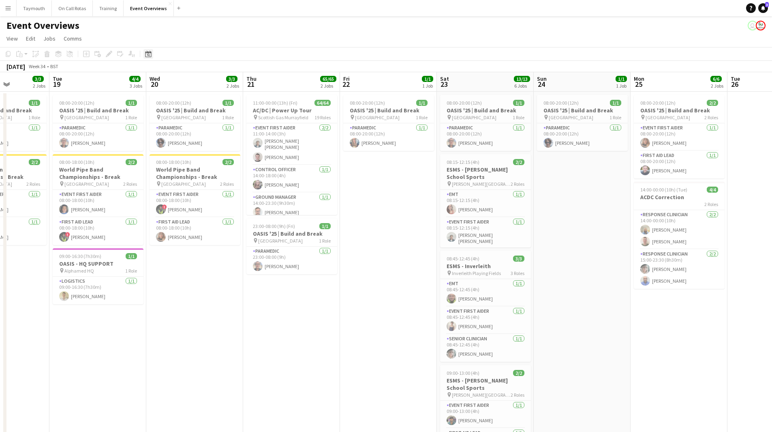
click at [151, 51] on icon "Date picker" at bounding box center [148, 54] width 6 height 6
click at [196, 81] on span "Previous month" at bounding box center [198, 82] width 16 height 16
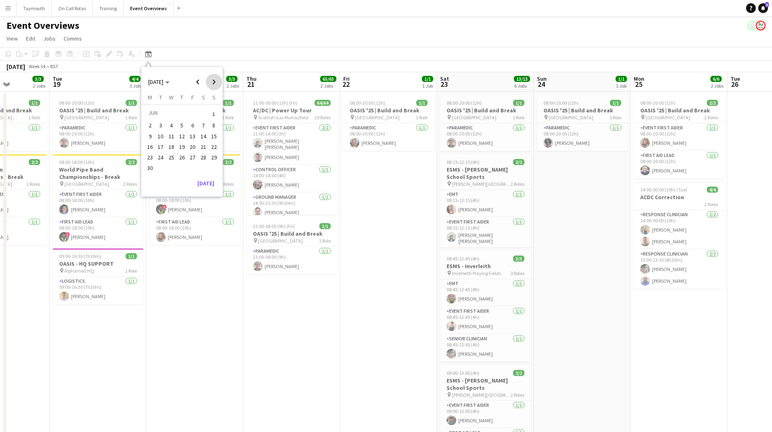
click at [214, 82] on span "Next month" at bounding box center [214, 82] width 16 height 16
click at [163, 137] on span "8" at bounding box center [161, 134] width 10 height 10
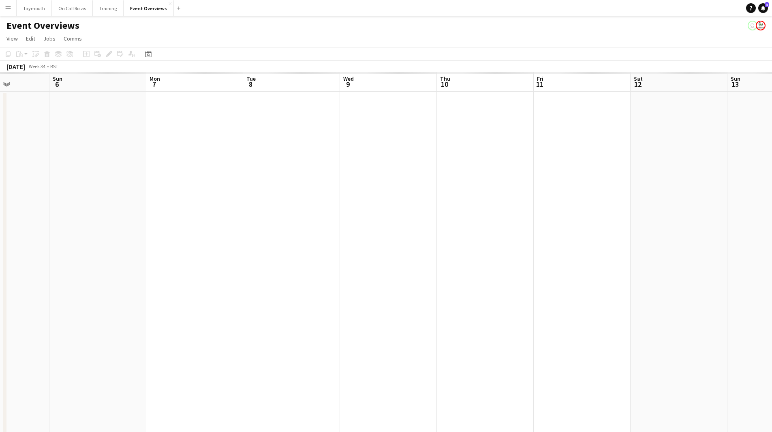
scroll to position [0, 279]
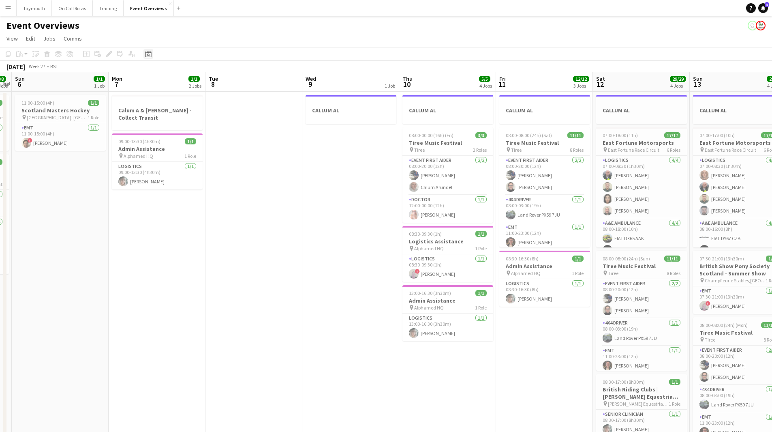
click at [150, 55] on icon "Date picker" at bounding box center [148, 54] width 6 height 6
click at [213, 81] on span "Next month" at bounding box center [214, 82] width 16 height 16
click at [192, 126] on span "8" at bounding box center [193, 126] width 10 height 10
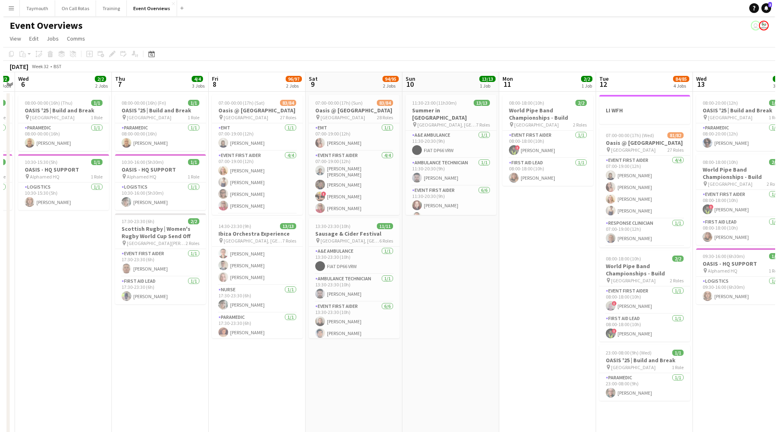
scroll to position [172, 0]
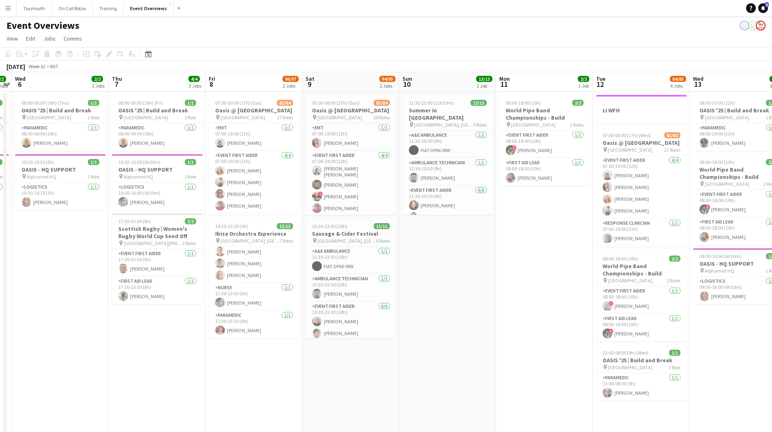
click at [11, 10] on button "Menu" at bounding box center [8, 8] width 16 height 16
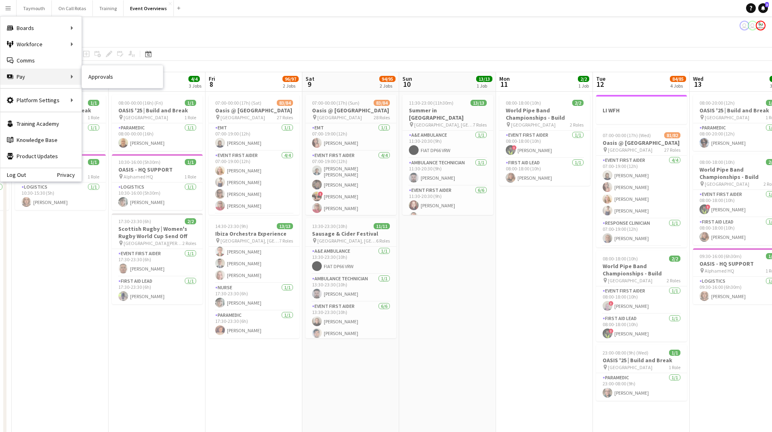
drag, startPoint x: 54, startPoint y: 79, endPoint x: 60, endPoint y: 79, distance: 6.1
click at [54, 79] on div "Pay Pay" at bounding box center [40, 77] width 81 height 16
click at [109, 79] on app-board-header-date "Thu 7 4/4 3 Jobs" at bounding box center [157, 81] width 97 height 19
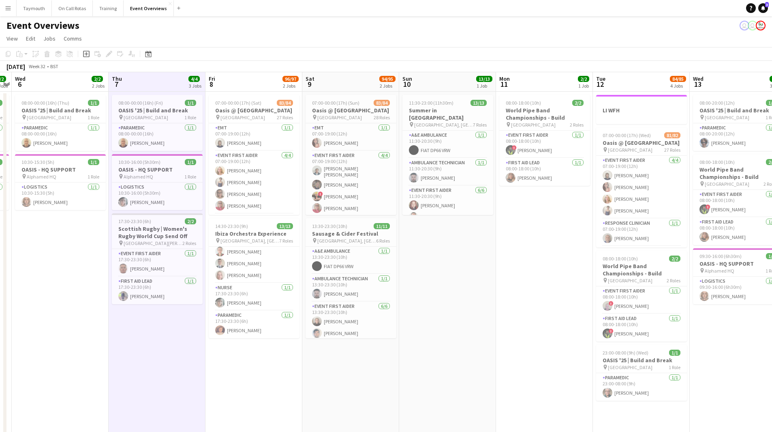
click at [9, 9] on app-icon "Menu" at bounding box center [8, 8] width 6 height 6
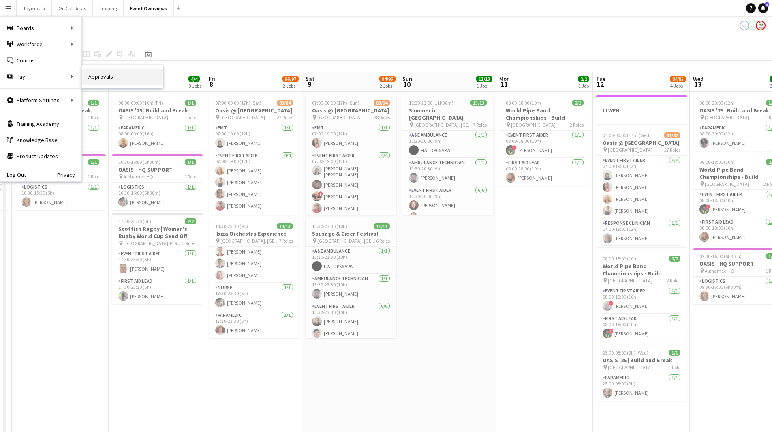
click at [121, 79] on link "Approvals" at bounding box center [122, 77] width 81 height 16
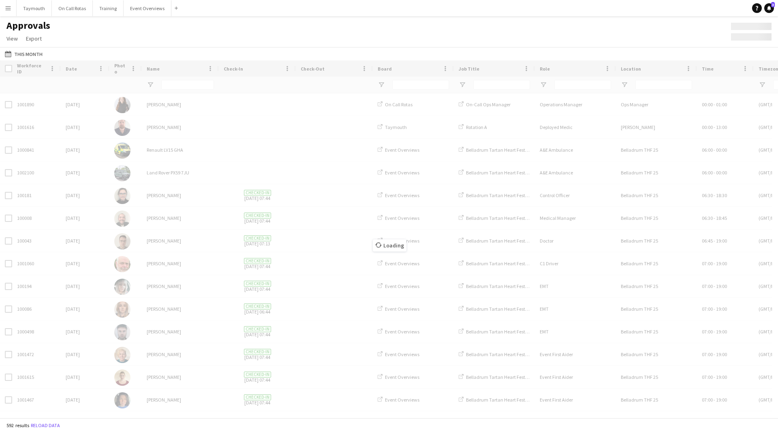
type input "*****"
type input "*********"
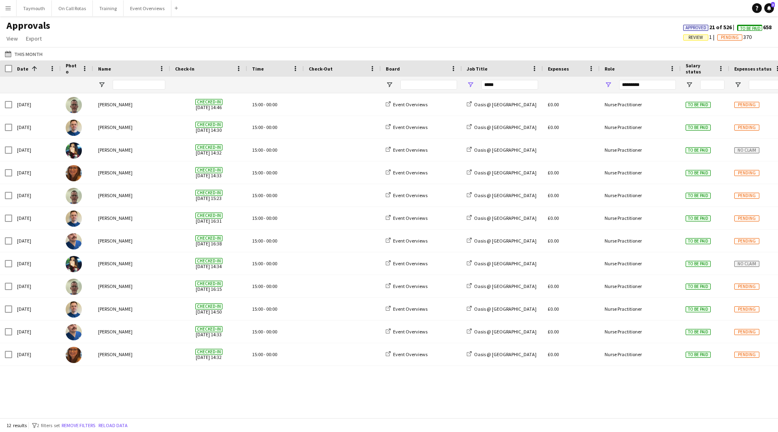
click at [700, 34] on span "Review" at bounding box center [695, 37] width 25 height 6
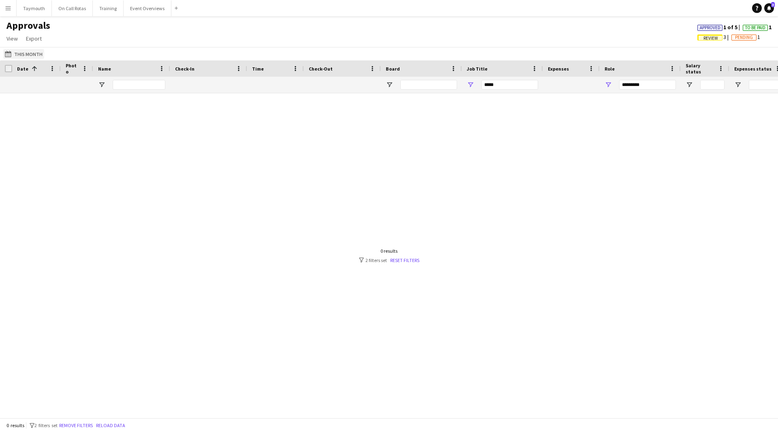
click at [31, 54] on button "This Month This Month" at bounding box center [23, 54] width 41 height 10
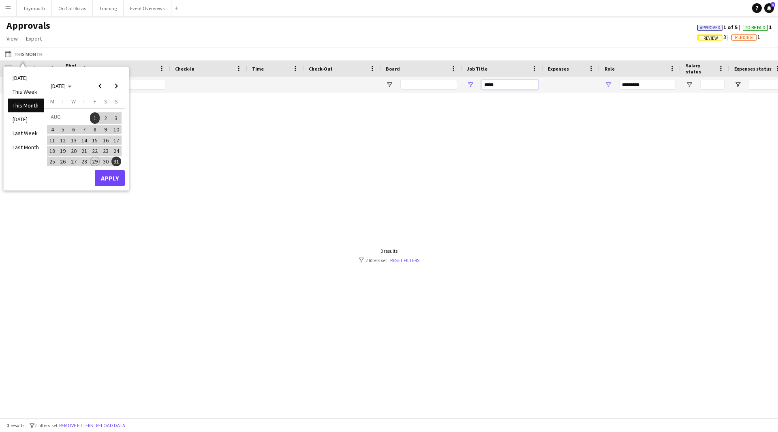
drag, startPoint x: 511, startPoint y: 84, endPoint x: 291, endPoint y: 76, distance: 219.9
click at [293, 77] on div "*****" at bounding box center [736, 85] width 1472 height 16
click at [348, 44] on div "Approvals View Customise view Customise filters Reset Filters Reset View Reset …" at bounding box center [389, 33] width 778 height 28
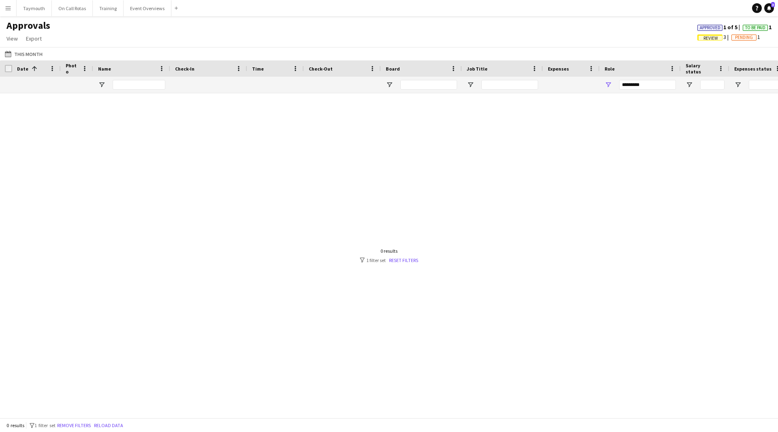
click at [714, 28] on span "Approved" at bounding box center [710, 27] width 21 height 5
drag, startPoint x: 658, startPoint y: 86, endPoint x: 379, endPoint y: 91, distance: 279.0
click at [379, 91] on div at bounding box center [736, 85] width 1472 height 16
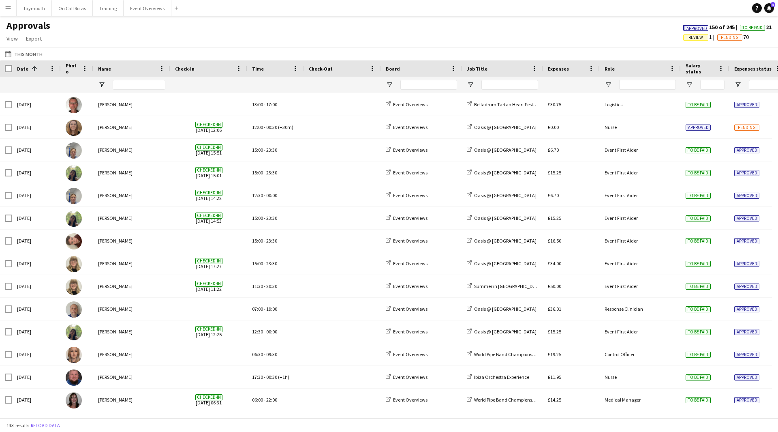
click at [698, 40] on span "Review" at bounding box center [696, 37] width 15 height 5
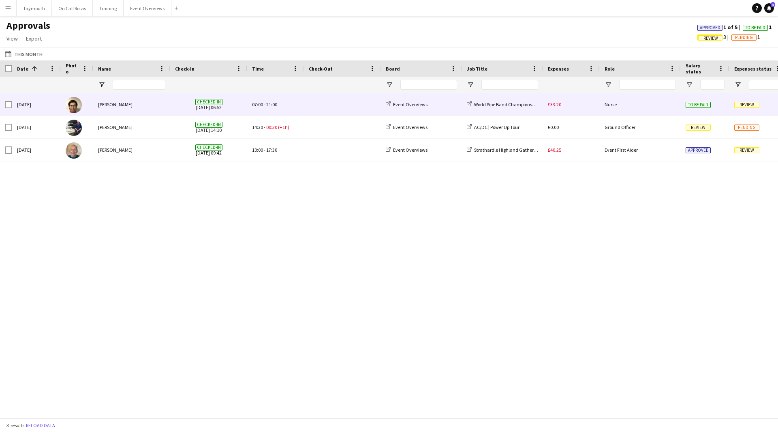
click at [350, 102] on span at bounding box center [342, 104] width 67 height 22
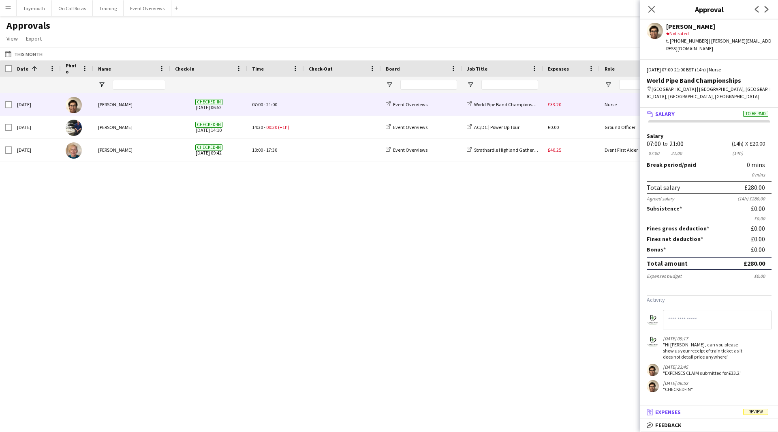
click at [735, 414] on mat-panel-title "receipt Expenses Review" at bounding box center [708, 411] width 135 height 7
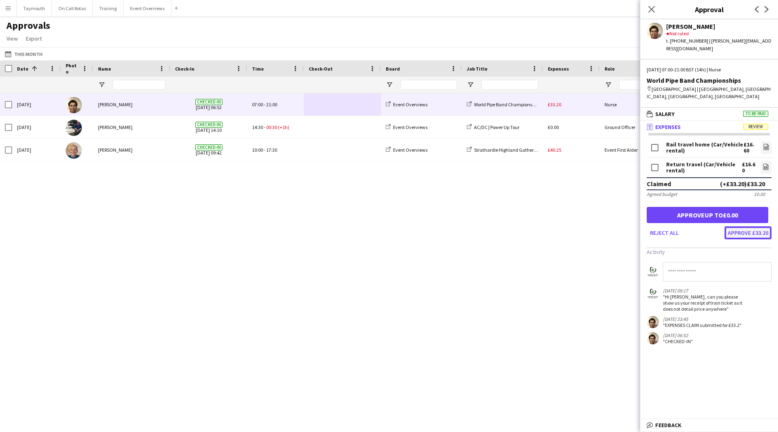
click at [743, 227] on button "Approve £33.20" at bounding box center [748, 232] width 47 height 13
